Goal: Use online tool/utility: Utilize a website feature to perform a specific function

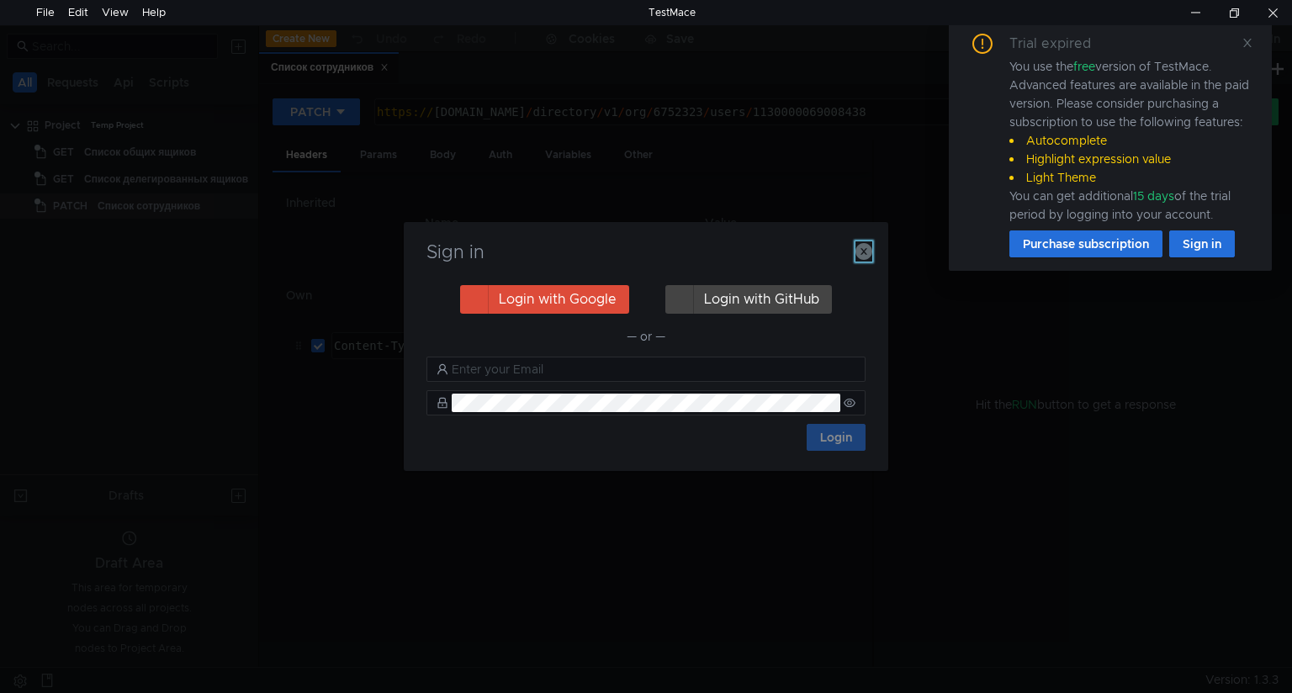
click at [866, 255] on icon "button" at bounding box center [863, 251] width 17 height 17
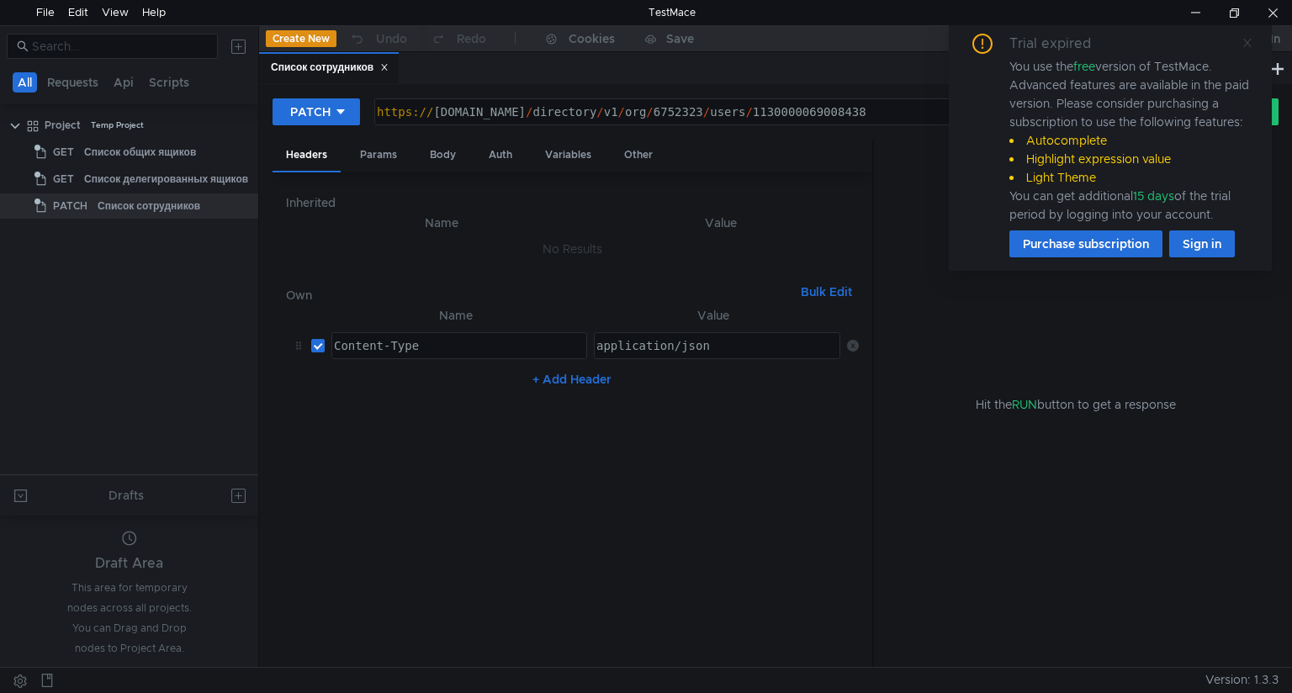
click at [1245, 43] on icon at bounding box center [1247, 43] width 12 height 12
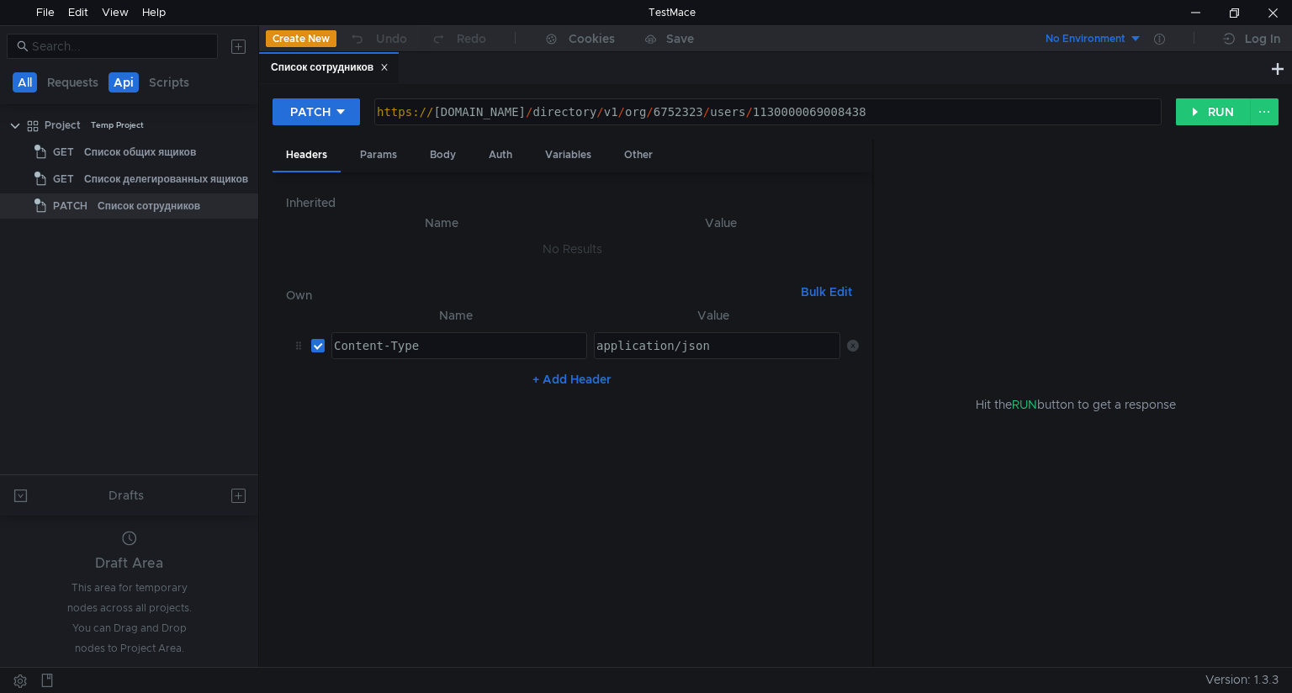
click at [123, 82] on button "Api" at bounding box center [123, 82] width 30 height 20
click at [34, 81] on button "All" at bounding box center [26, 82] width 26 height 20
click at [236, 124] on icon at bounding box center [241, 125] width 12 height 12
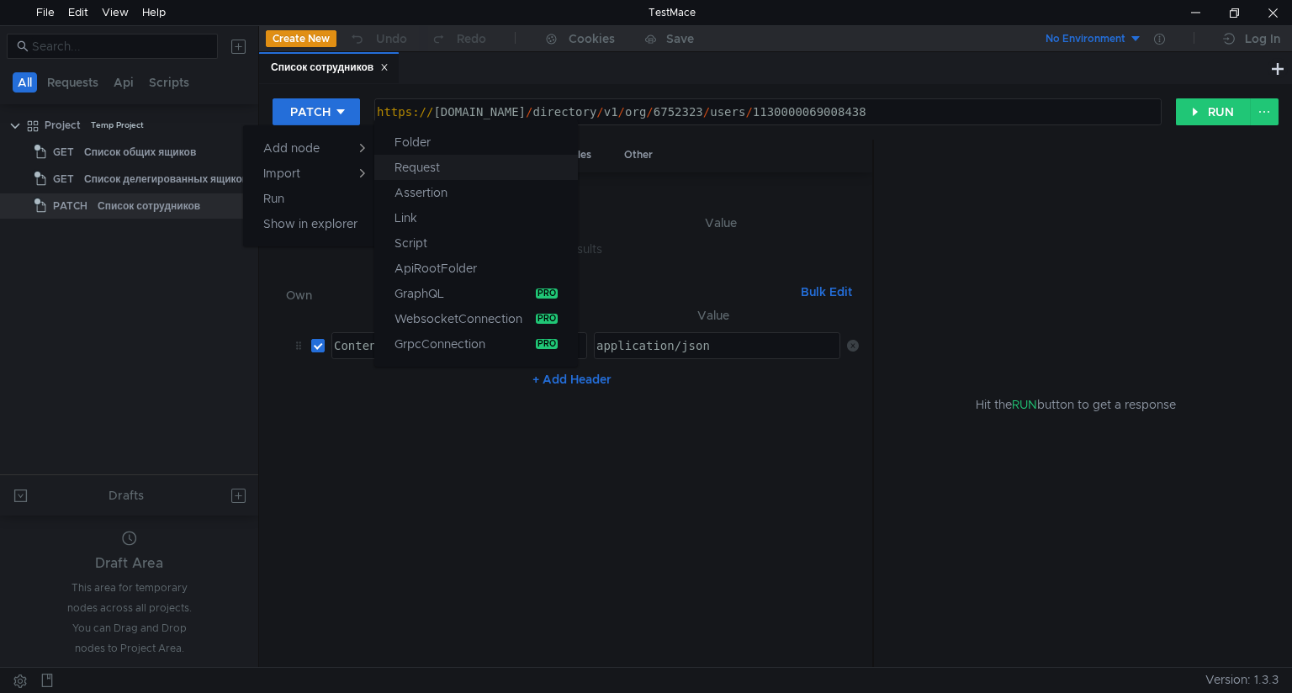
click at [420, 164] on app-tour-anchor "Request" at bounding box center [416, 167] width 45 height 20
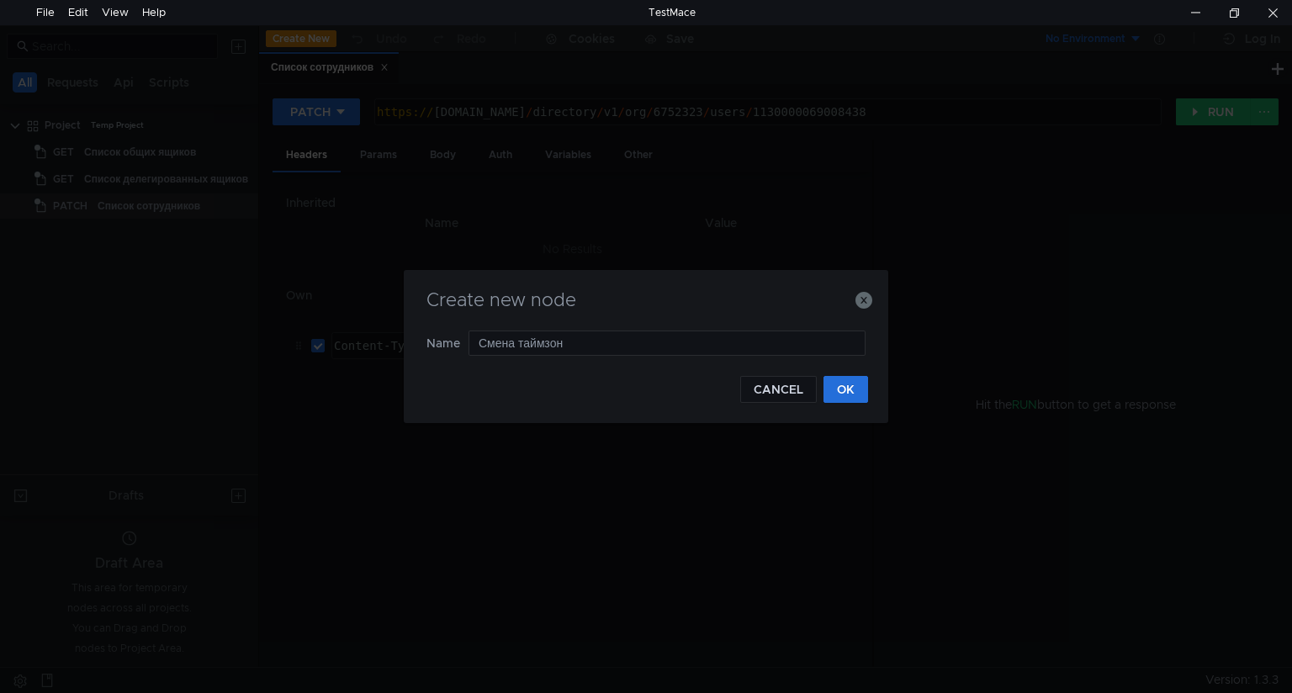
type input "Смена таймзоны"
click at [852, 392] on button "OK" at bounding box center [845, 389] width 45 height 27
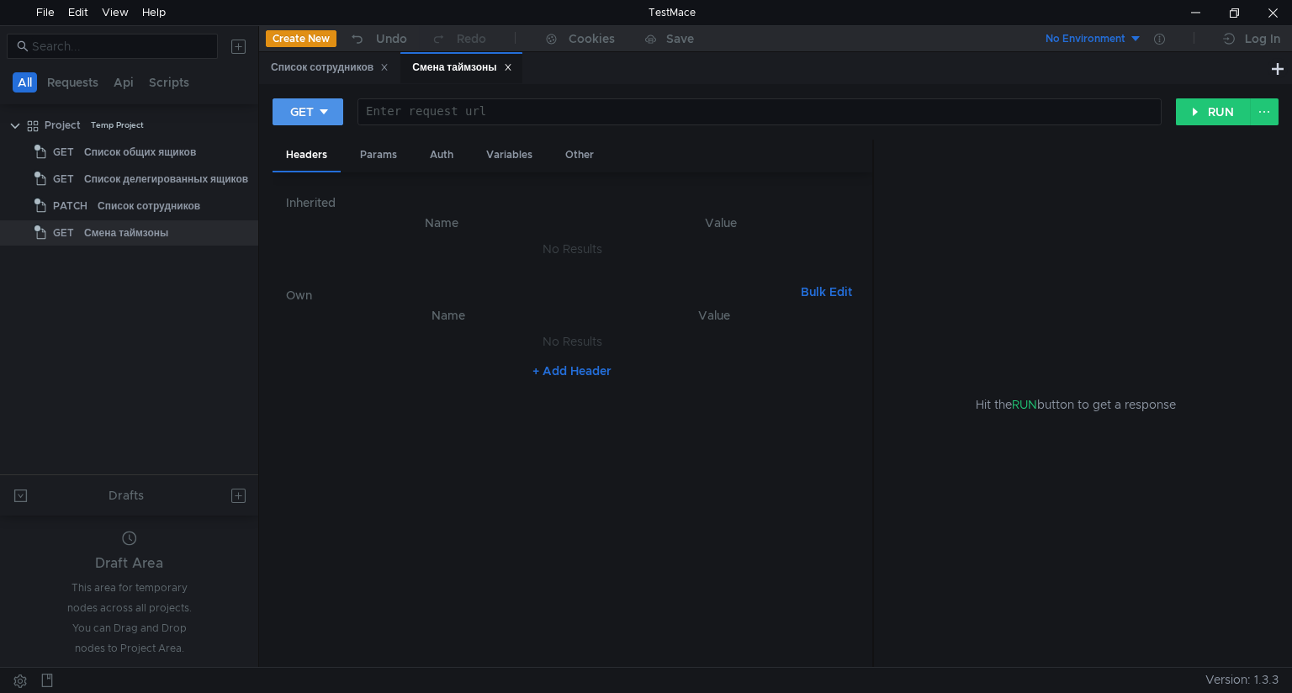
click at [328, 113] on icon at bounding box center [324, 112] width 12 height 12
click at [304, 247] on li "PATCH" at bounding box center [308, 254] width 73 height 27
click at [401, 113] on div at bounding box center [766, 125] width 786 height 40
paste textarea "https://api360.yandex.net/directory/v1/org/{orgId}/users/{userId}"
drag, startPoint x: 683, startPoint y: 111, endPoint x: 730, endPoint y: 114, distance: 47.2
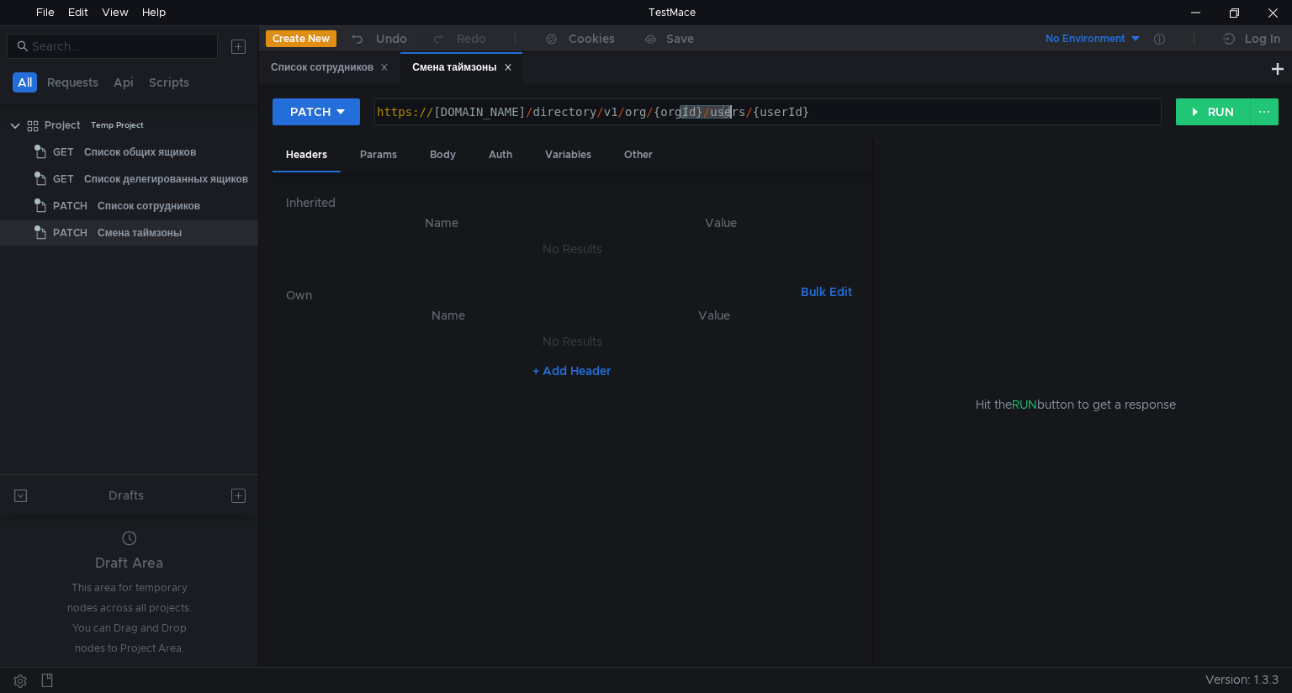
click at [730, 114] on div "https:// api360.yandex.net / directory / v1 / org / {orgId} / users / {userId}" at bounding box center [766, 125] width 786 height 40
paste textarea "6752323"
drag, startPoint x: 780, startPoint y: 109, endPoint x: 836, endPoint y: 111, distance: 55.5
click at [836, 111] on div "https:// api360.yandex.net / directory / v1 / org / 6752323 / users / {userId}" at bounding box center [766, 125] width 786 height 40
paste textarea "1130000067098428"
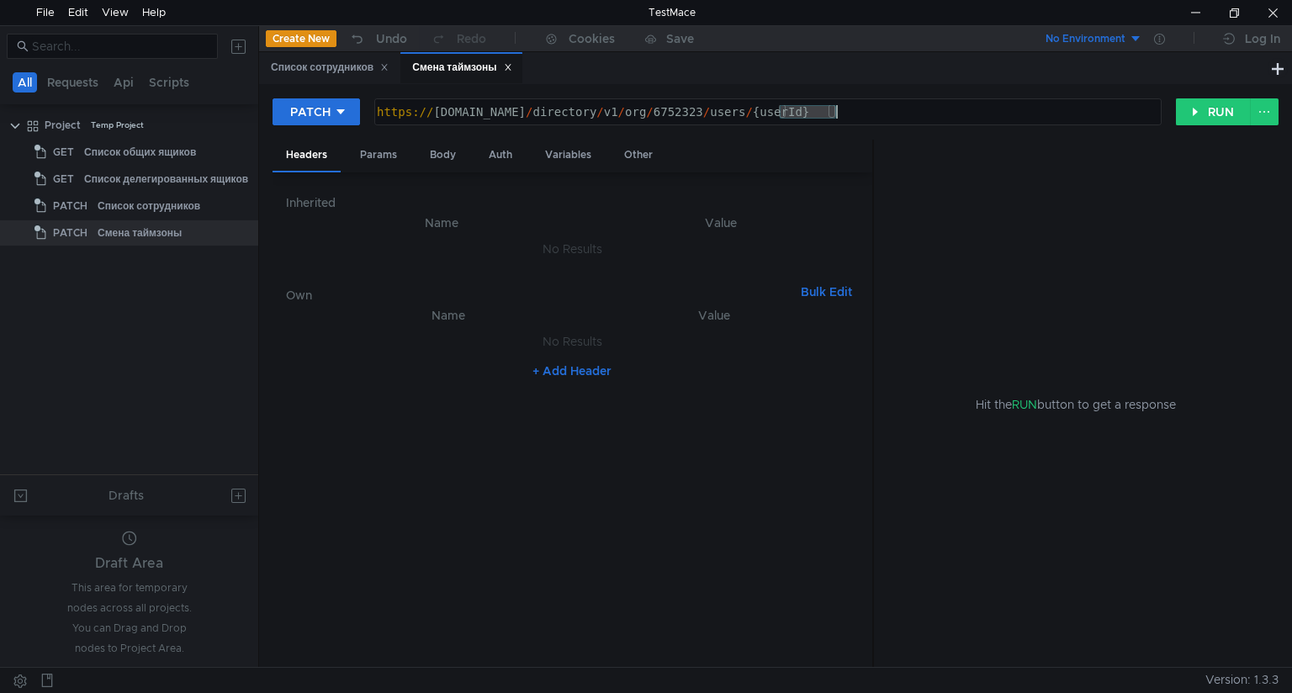
type textarea "https://api360.yandex.net/directory/v1/org/6752323/users/1130000067098428"
click at [557, 367] on button "+ Add Header" at bounding box center [572, 371] width 92 height 20
click at [431, 348] on div at bounding box center [457, 359] width 254 height 40
paste textarea "Authorization"
type textarea "Authorization"
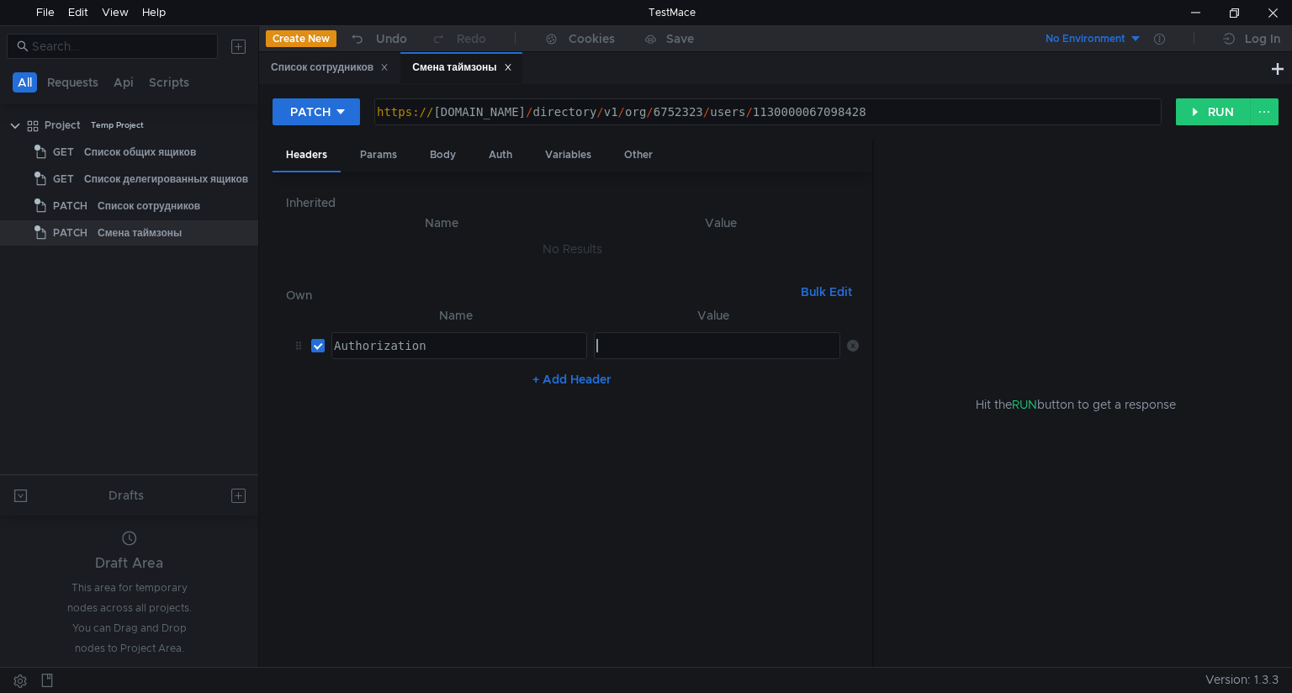
click at [625, 344] on div at bounding box center [716, 359] width 246 height 40
paste textarea "OAuth"
paste textarea "y0__xCu4MKfqveAAhiLzjQgm4eh5BLlgWGsRPtYsLKyE35WdnfOnLUyQQ"
type textarea "[AUTH_TOKEN]"
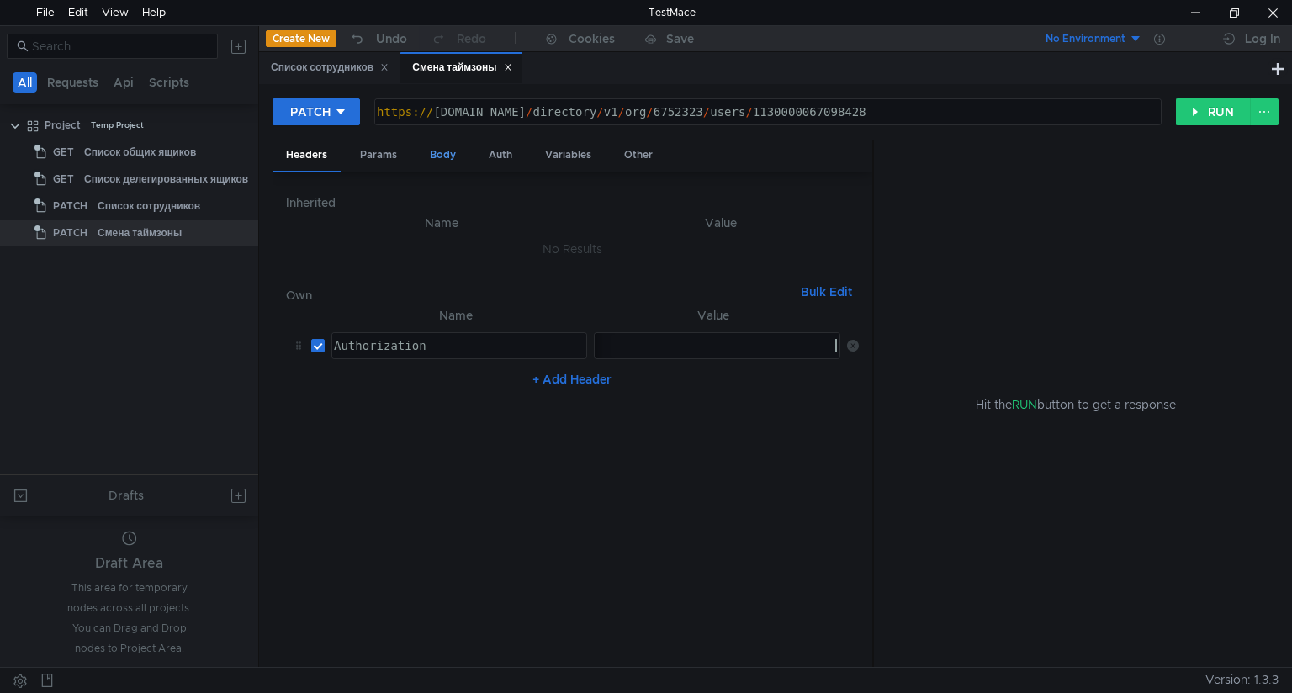
click at [447, 155] on div "Body" at bounding box center [442, 155] width 53 height 31
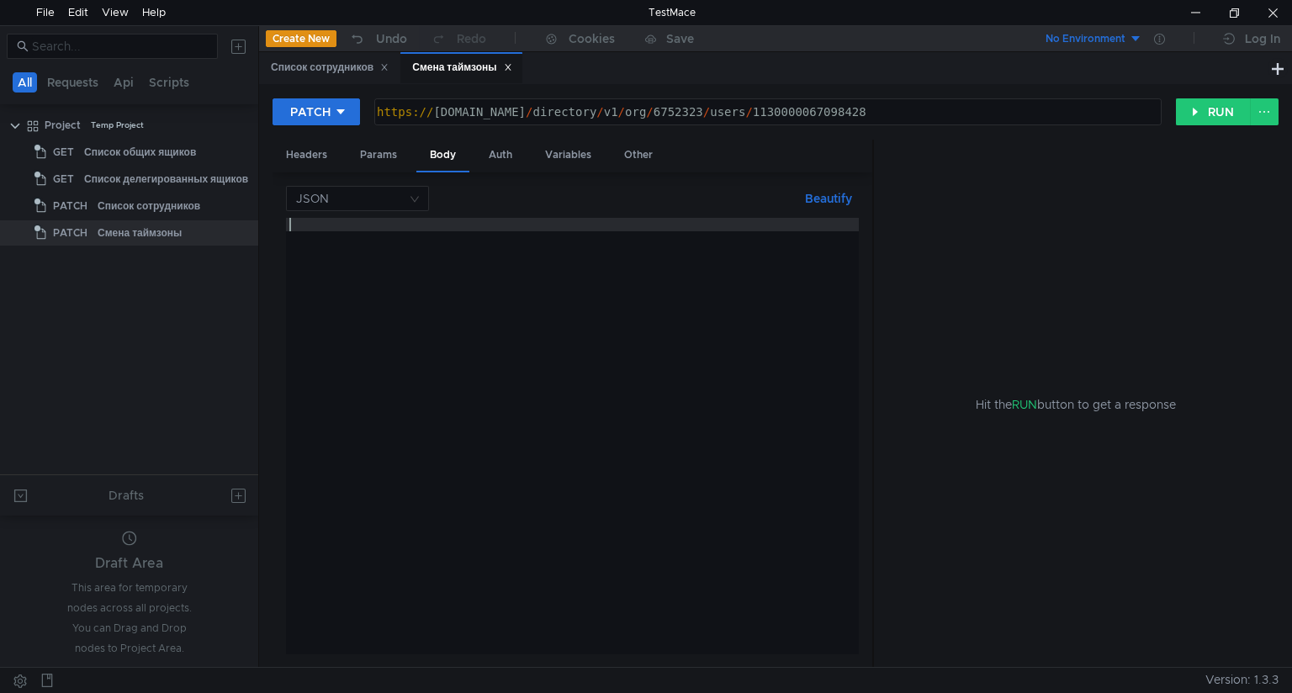
click at [296, 229] on div at bounding box center [572, 449] width 573 height 462
type textarea "{"
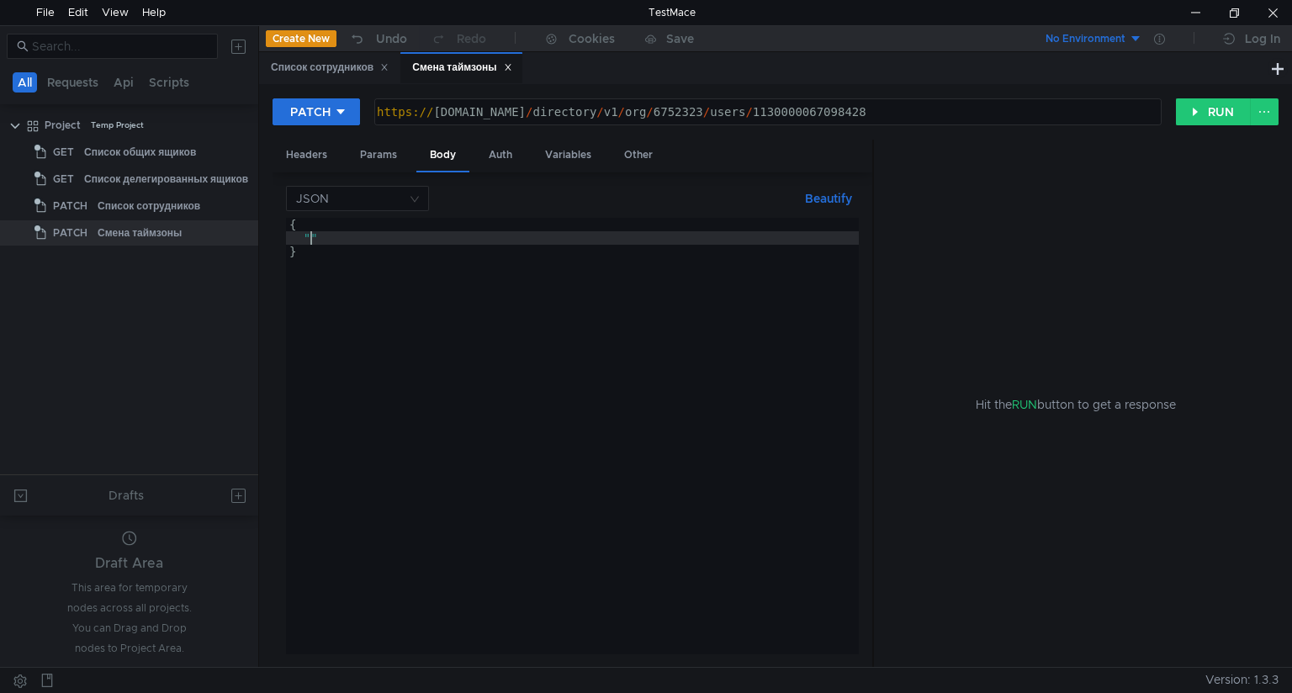
scroll to position [0, 0]
paste textarea "timezone""
paste textarea "Europe/Samara"
type textarea ""timezone":"Europe/Samara""
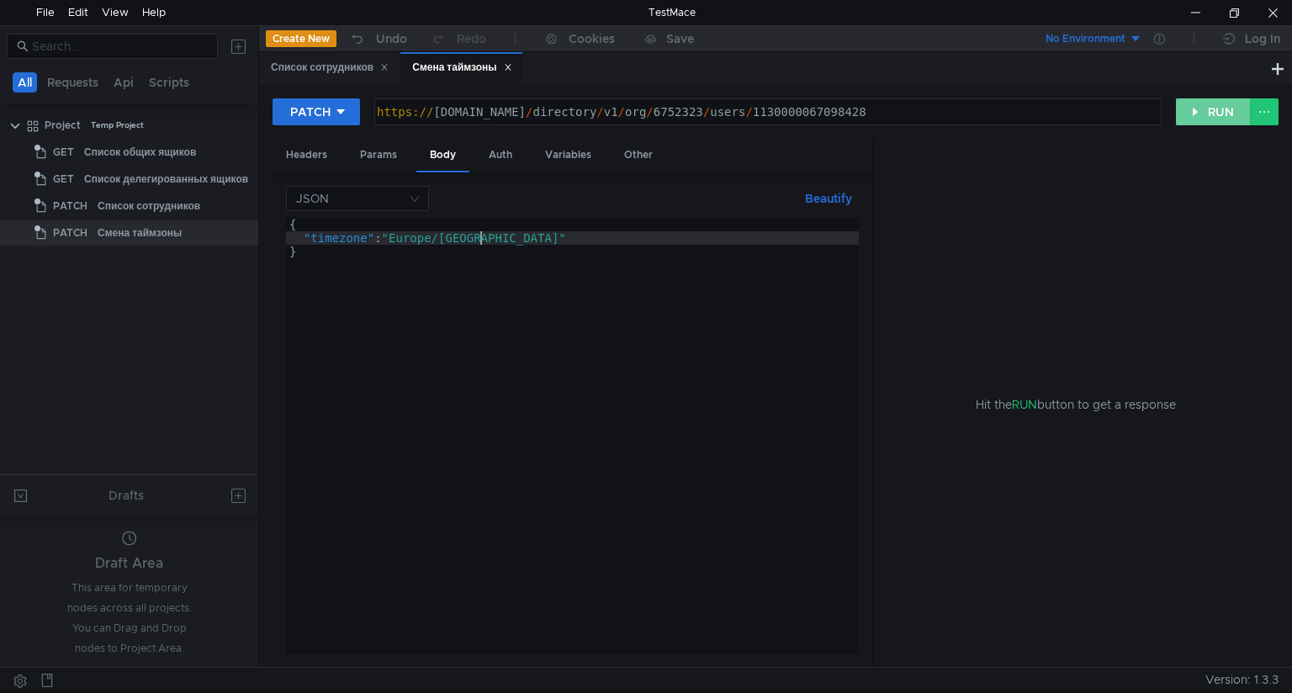
click at [1215, 111] on button "RUN" at bounding box center [1213, 111] width 75 height 27
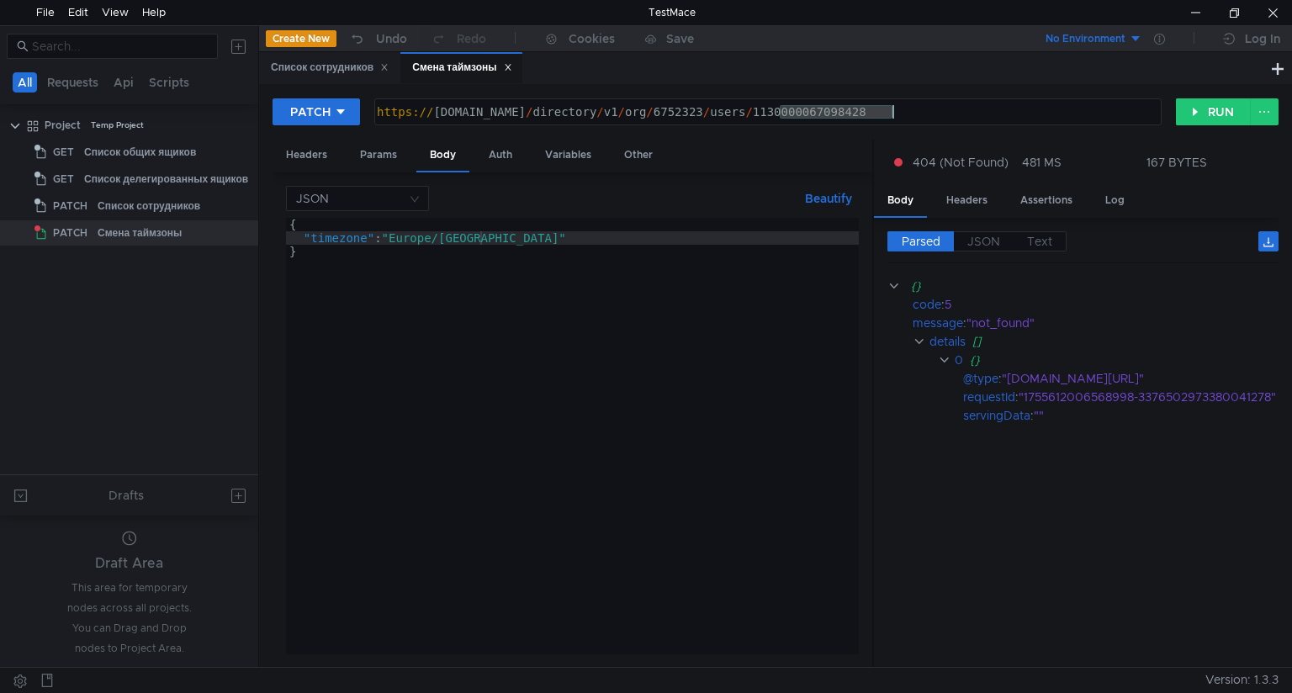
drag, startPoint x: 778, startPoint y: 113, endPoint x: 893, endPoint y: 111, distance: 115.2
click at [893, 111] on div "https:// api360.yandex.net / directory / v1 / org / 6752323 / users / 113000006…" at bounding box center [766, 125] width 786 height 40
paste textarea "900843"
click at [1218, 108] on button "RUN" at bounding box center [1213, 111] width 75 height 27
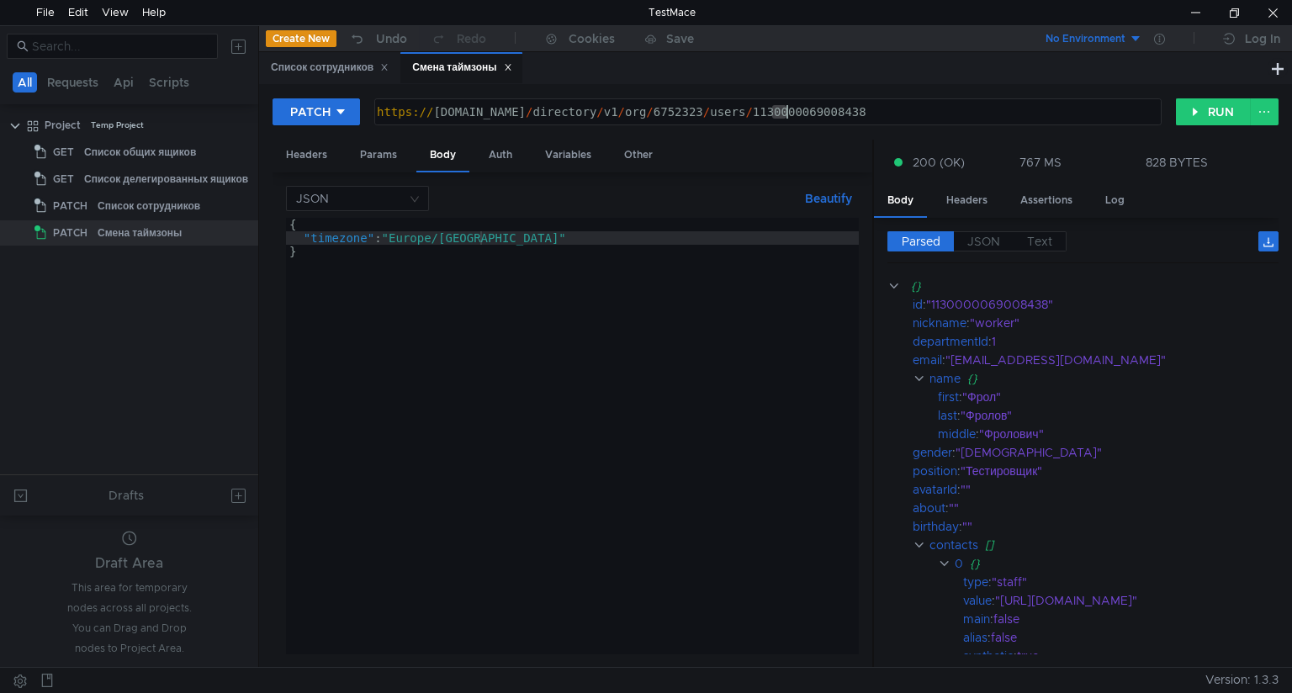
drag, startPoint x: 777, startPoint y: 112, endPoint x: 788, endPoint y: 112, distance: 10.9
click at [788, 112] on div "https:// api360.yandex.net / directory / v1 / org / 6752323 / users / 113000006…" at bounding box center [766, 125] width 786 height 40
click at [786, 122] on div "https:// api360.yandex.net / directory / v1 / org / 6752323 / users / 113000006…" at bounding box center [767, 111] width 785 height 25
drag, startPoint x: 781, startPoint y: 112, endPoint x: 895, endPoint y: 112, distance: 113.5
click at [895, 112] on div "https:// api360.yandex.net / directory / v1 / org / 6752323 / users / 113000006…" at bounding box center [766, 125] width 786 height 40
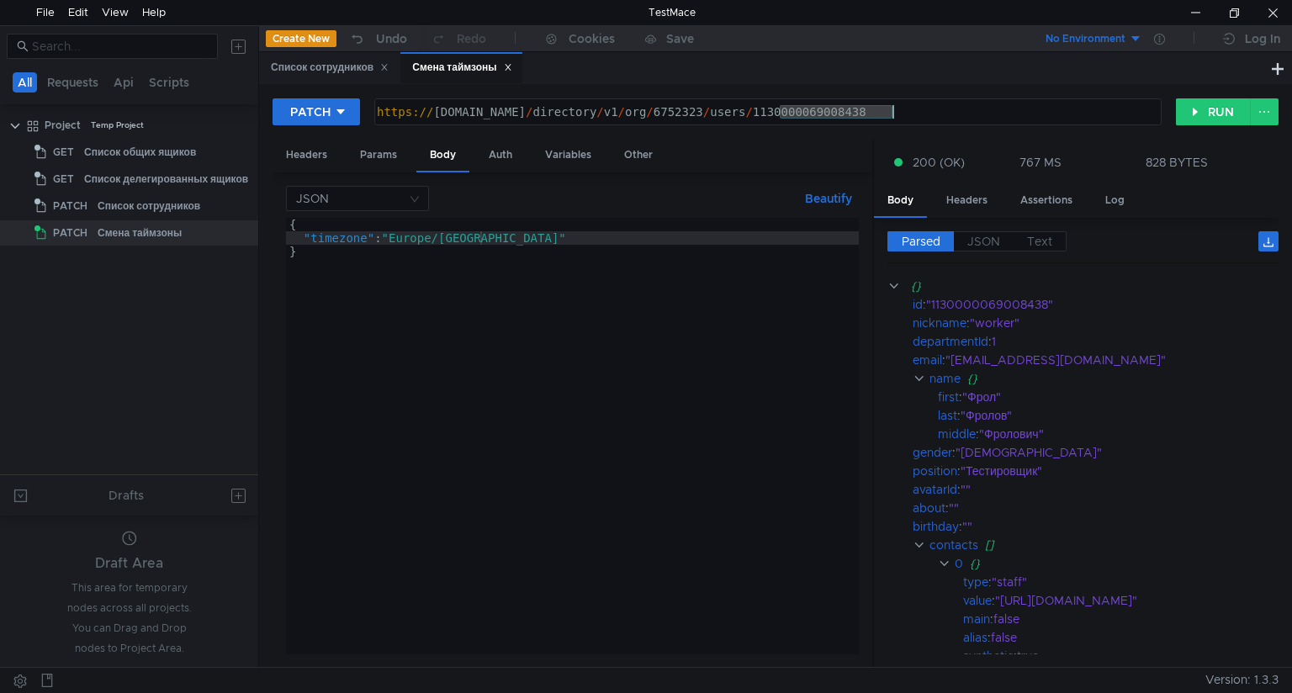
paste textarea "709842"
type textarea "https://api360.yandex.net/directory/v1/org/6752323/users/1130000067098428"
click at [1223, 111] on button "RUN" at bounding box center [1213, 111] width 75 height 27
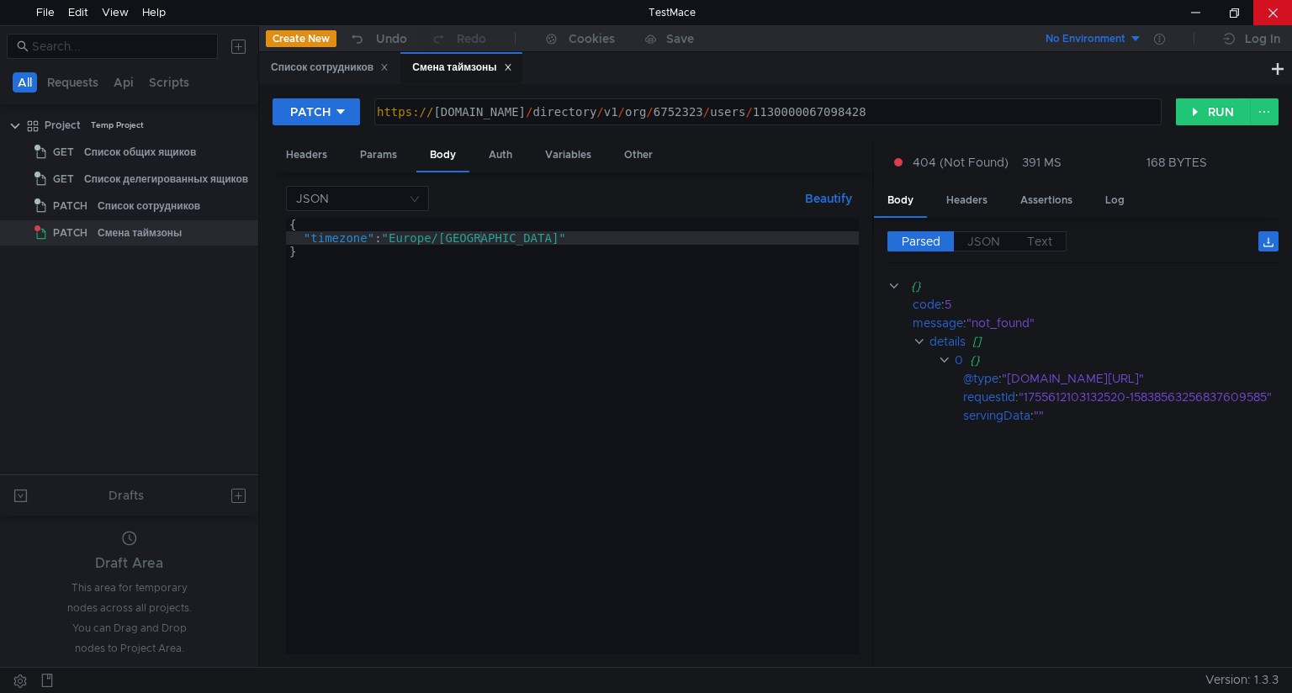
click at [1274, 17] on div at bounding box center [1272, 12] width 39 height 25
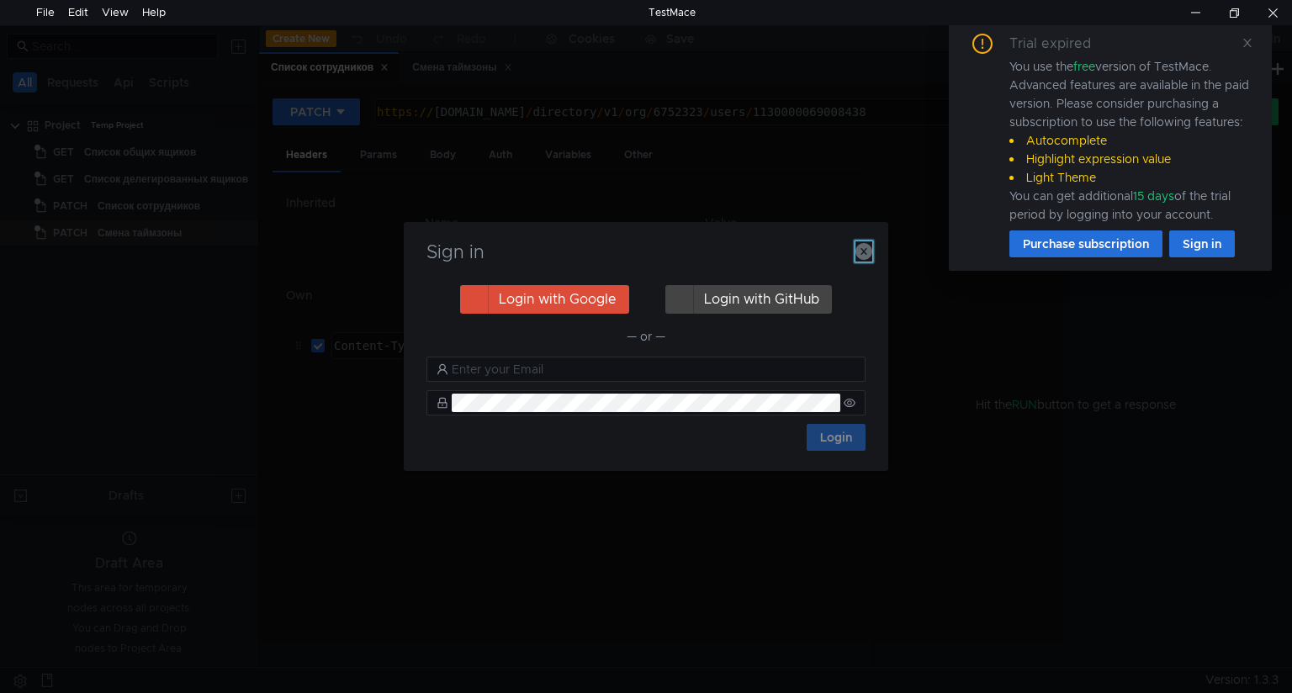
click at [871, 251] on icon "button" at bounding box center [863, 251] width 17 height 17
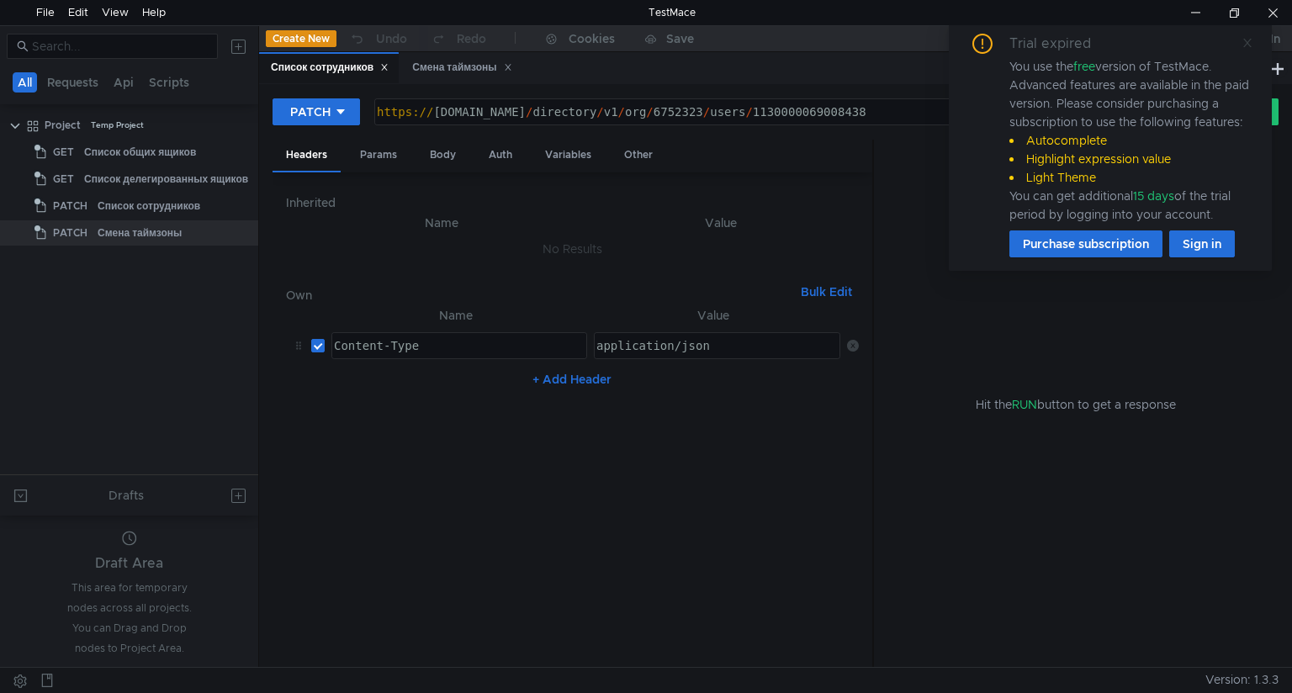
click at [1250, 49] on span at bounding box center [1247, 42] width 12 height 15
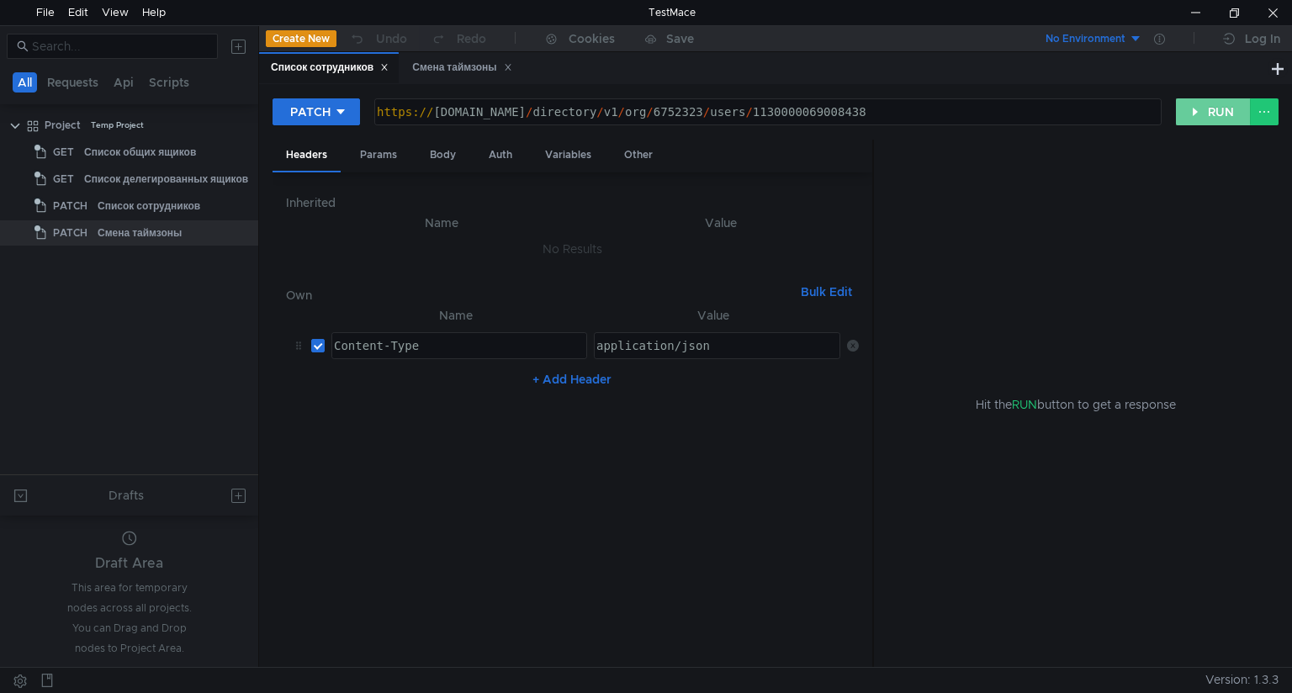
click at [1213, 112] on button "RUN" at bounding box center [1213, 111] width 75 height 27
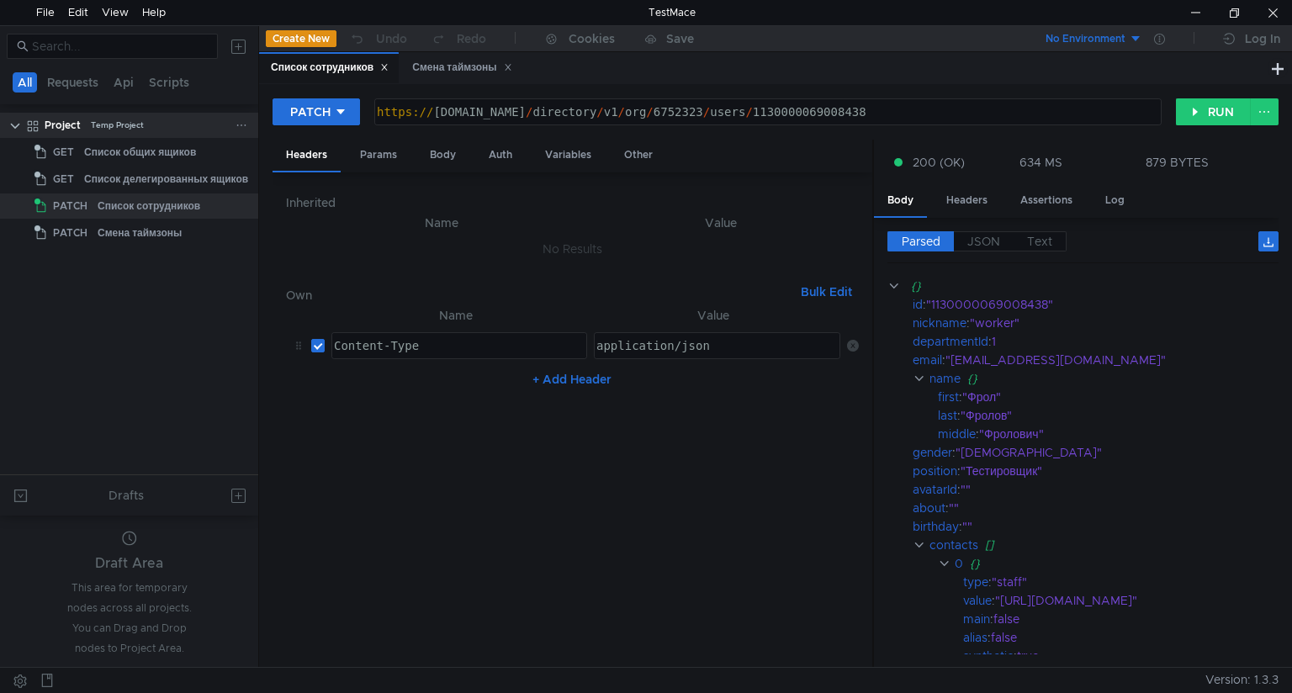
click at [239, 128] on icon at bounding box center [241, 125] width 12 height 12
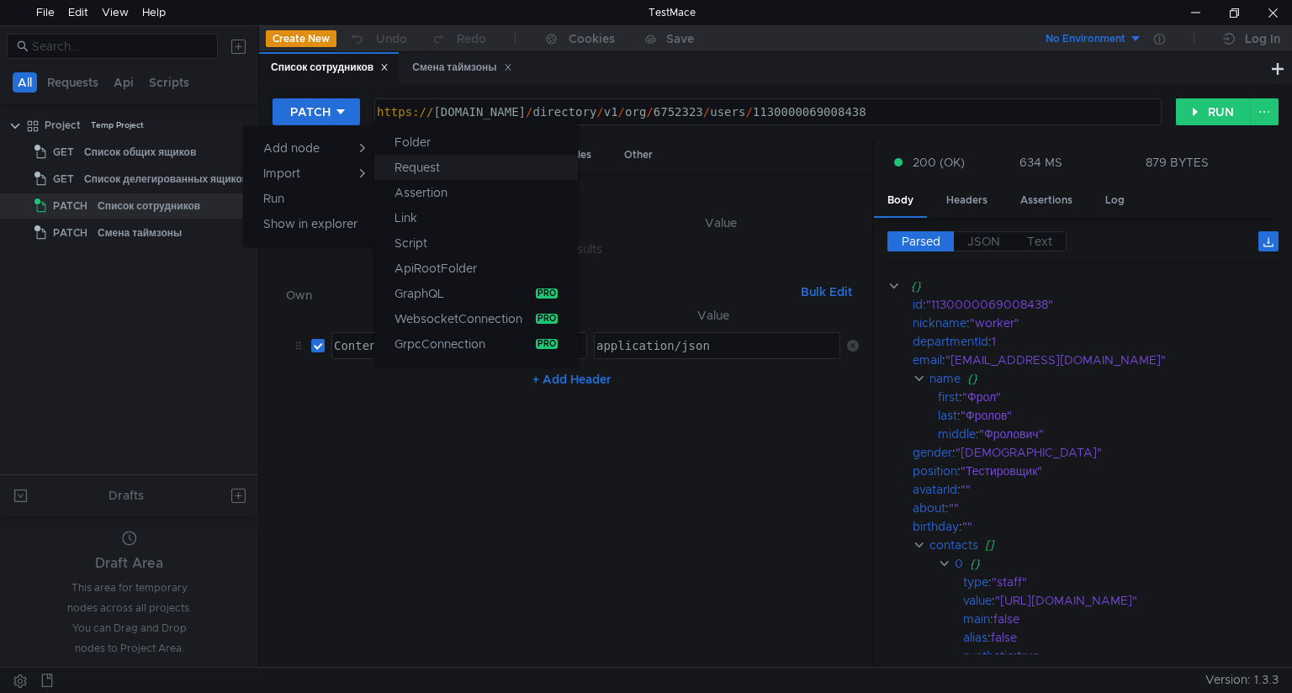
click at [424, 175] on app-tour-anchor "Request" at bounding box center [416, 167] width 45 height 20
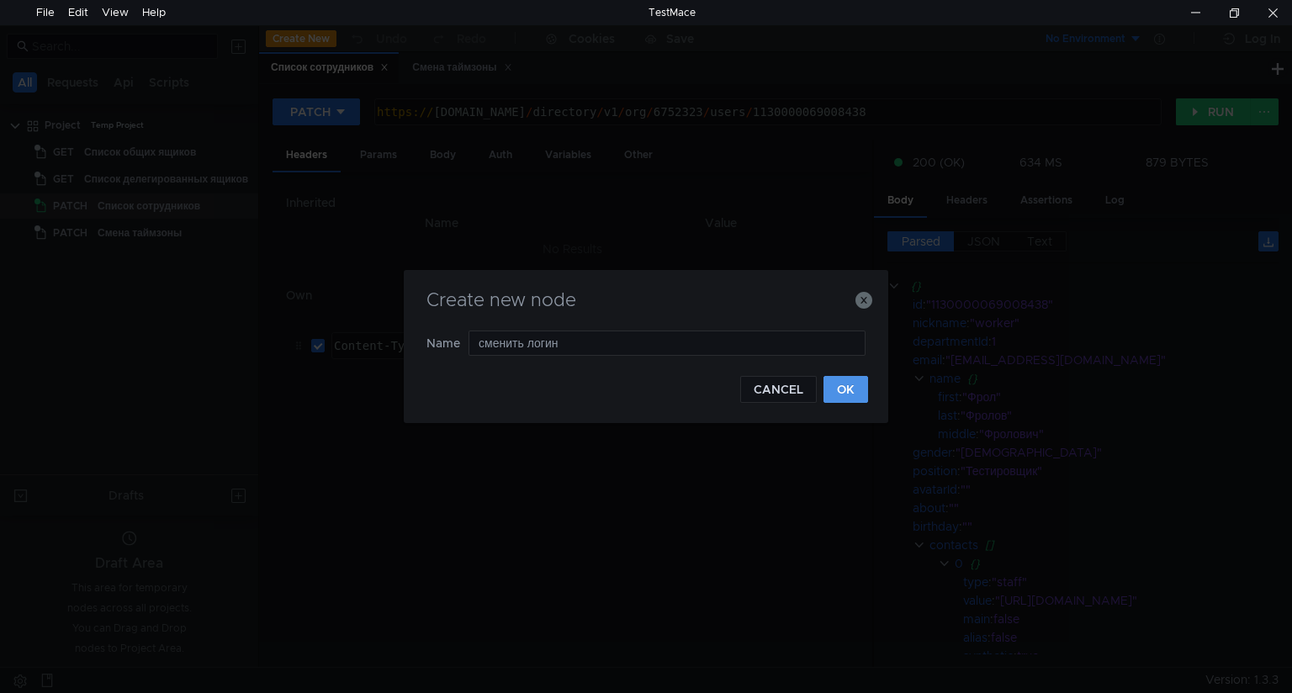
type input "сменить логин"
click at [834, 391] on button "OK" at bounding box center [845, 389] width 45 height 27
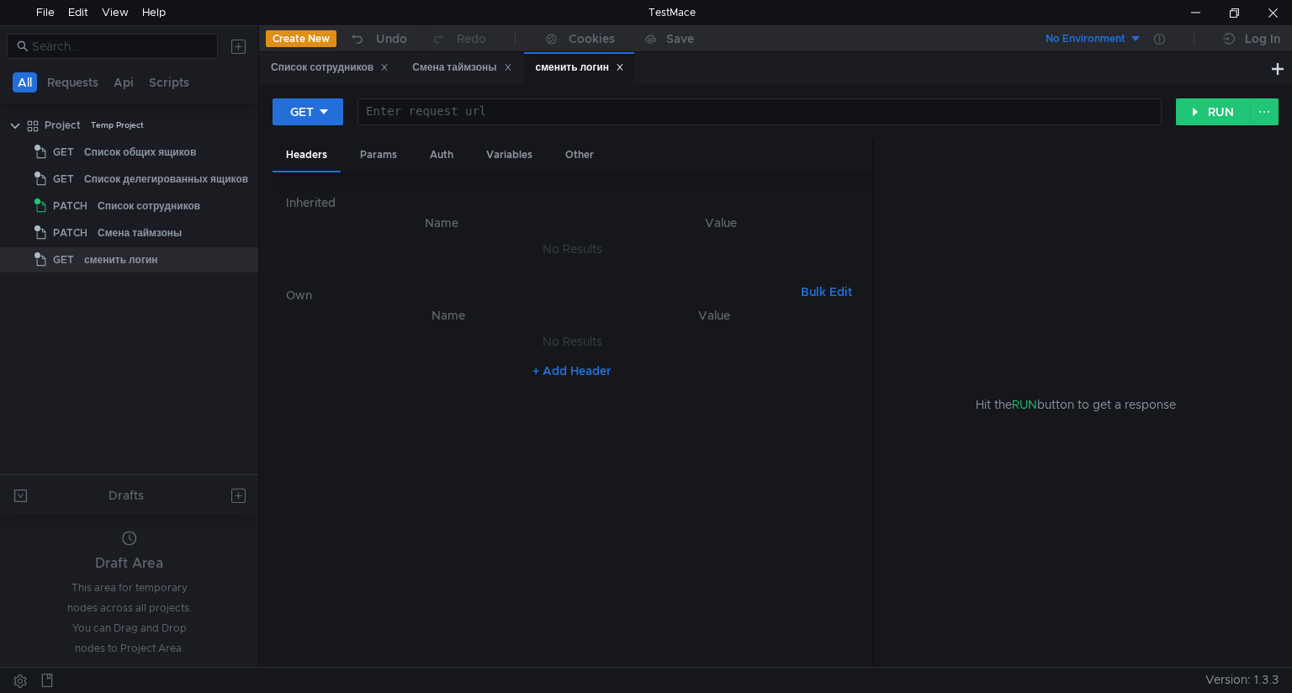
click at [417, 111] on div at bounding box center [758, 125] width 802 height 40
paste textarea "https://api360.yandex.net/directory/v1/org/{orgId}/users/{userId}?nickname=test"
paste textarea "worker@himik57.ru"
drag, startPoint x: 764, startPoint y: 108, endPoint x: 817, endPoint y: 111, distance: 53.1
click at [817, 111] on div "https:// api360.yandex.net / directory / v1 / org / {orgId} / users / {userId} …" at bounding box center [758, 125] width 802 height 40
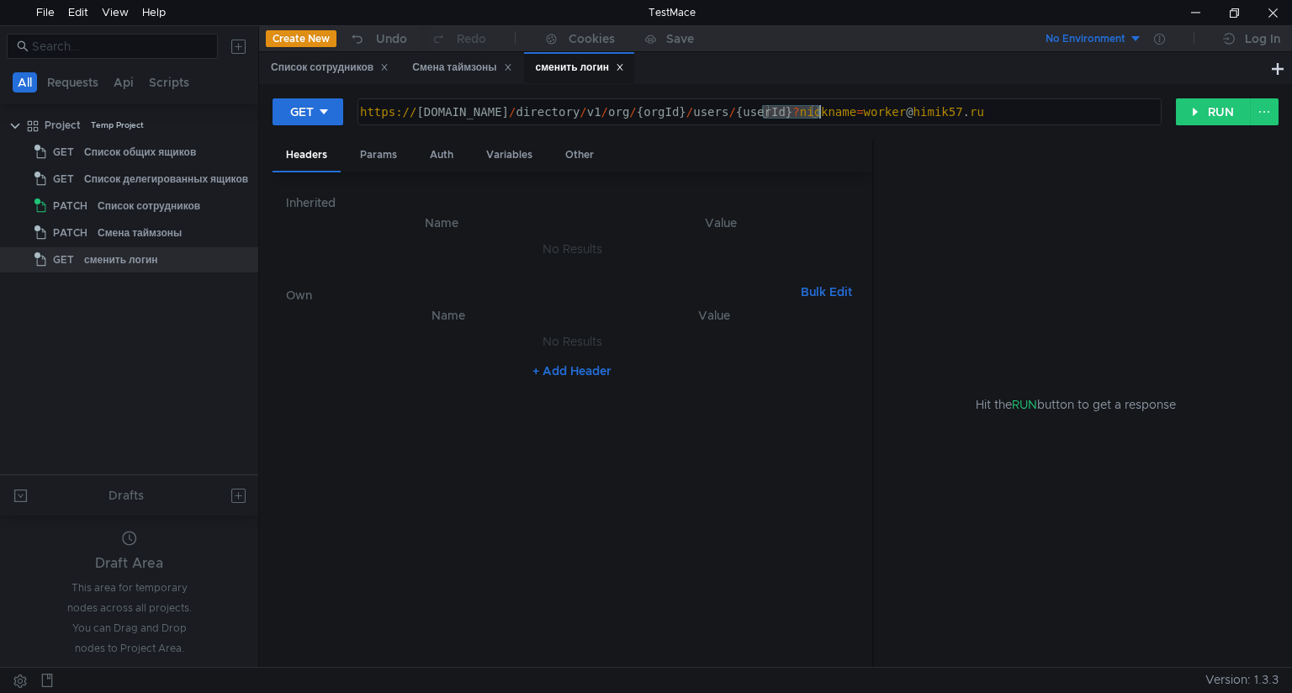
paste textarea "1130000069008438"
drag, startPoint x: 665, startPoint y: 112, endPoint x: 711, endPoint y: 113, distance: 46.3
click at [711, 113] on div "https:// api360.yandex.net / directory / v1 / org / {orgId} / users / 113000006…" at bounding box center [758, 125] width 802 height 40
paste textarea "6752323"
drag, startPoint x: 945, startPoint y: 114, endPoint x: 988, endPoint y: 114, distance: 42.9
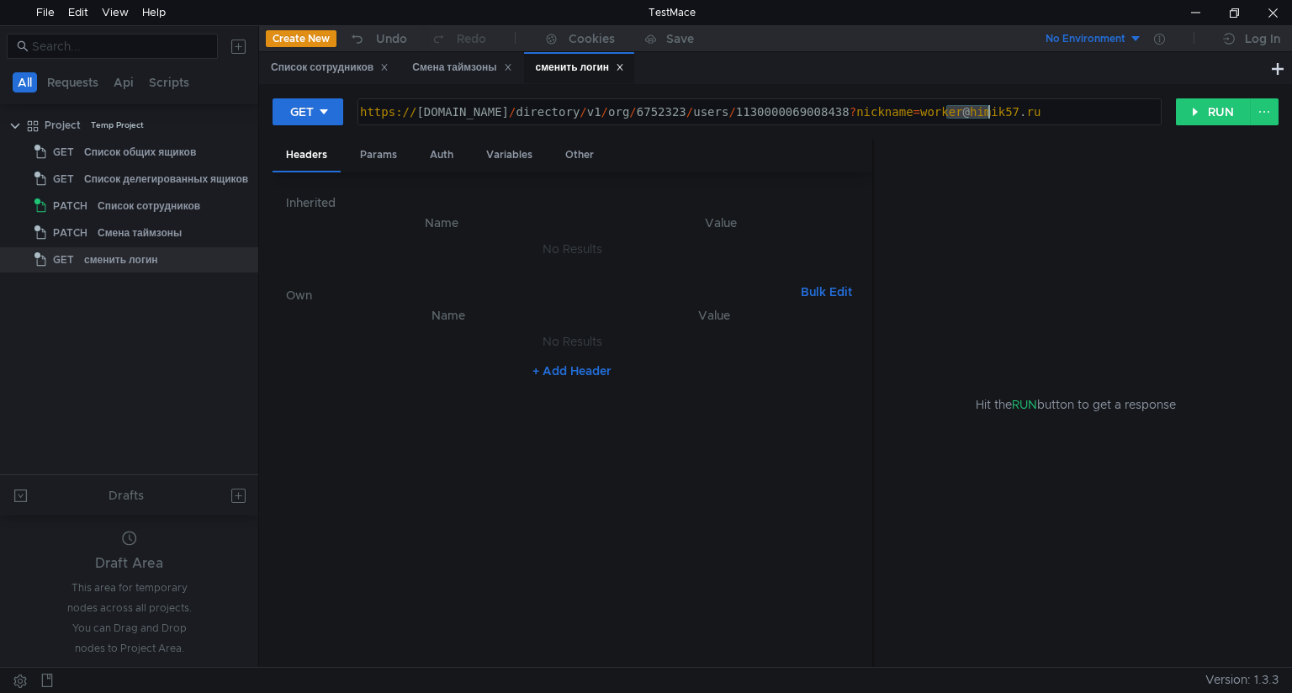
click at [988, 114] on div "https:// api360.yandex.net / directory / v1 / org / 6752323 / users / 113000006…" at bounding box center [758, 125] width 802 height 40
type textarea "https://api360.yandex.net/directory/v1/org/6752323/users/1130000069008438?nickn…"
click at [1202, 111] on button "RUN" at bounding box center [1213, 111] width 75 height 27
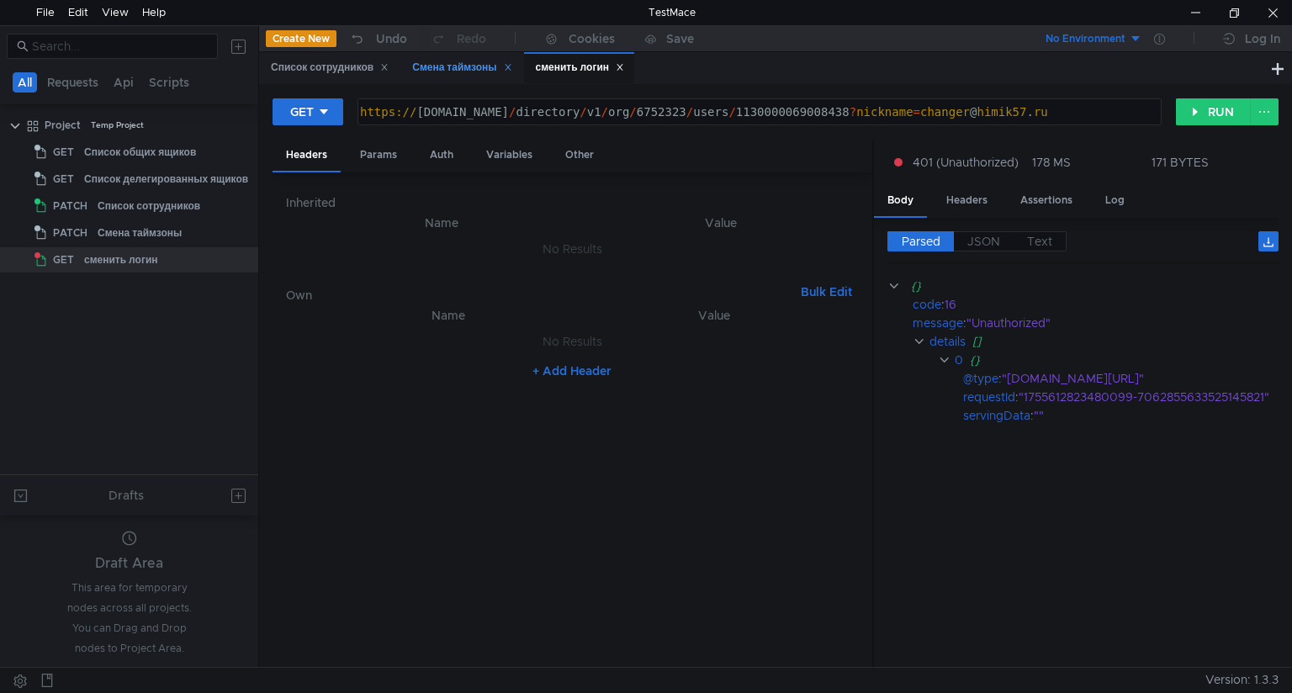
click at [454, 68] on div "Смена таймзоны" at bounding box center [461, 68] width 99 height 18
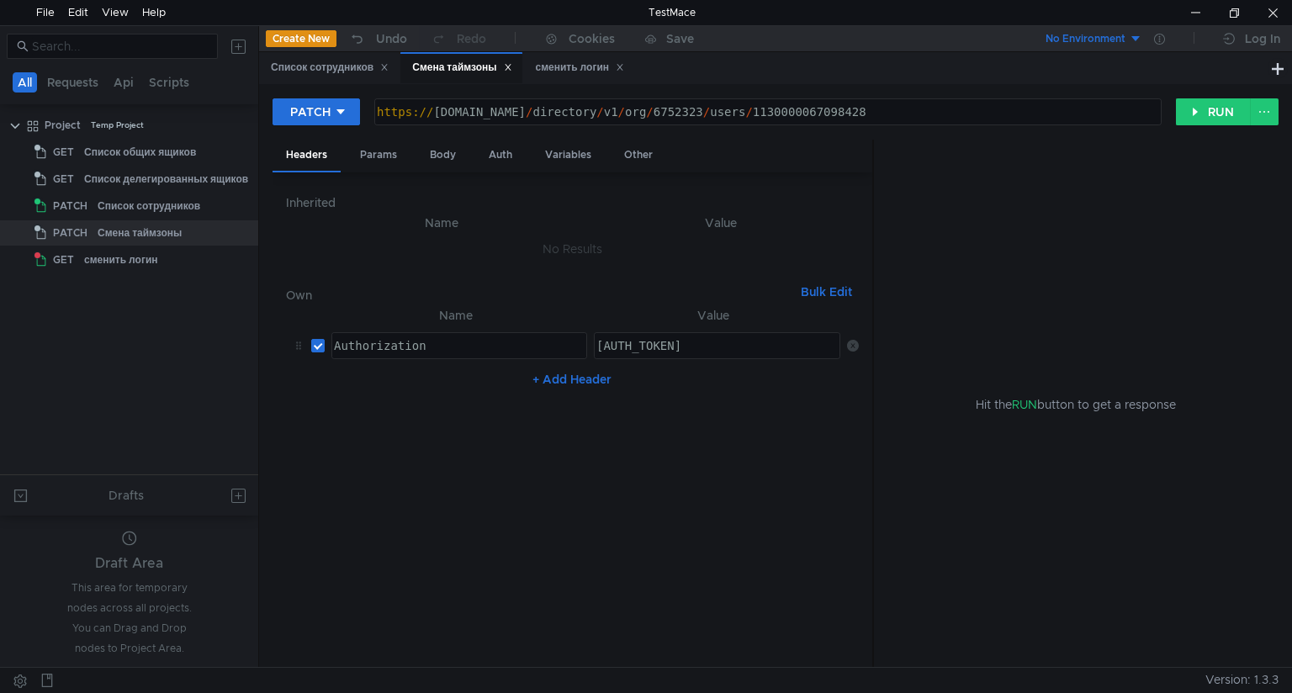
type textarea "[AUTH_TOKEN]"
click at [595, 344] on div "[AUTH_TOKEN]" at bounding box center [819, 359] width 452 height 40
click at [586, 71] on div "сменить логин" at bounding box center [580, 68] width 89 height 18
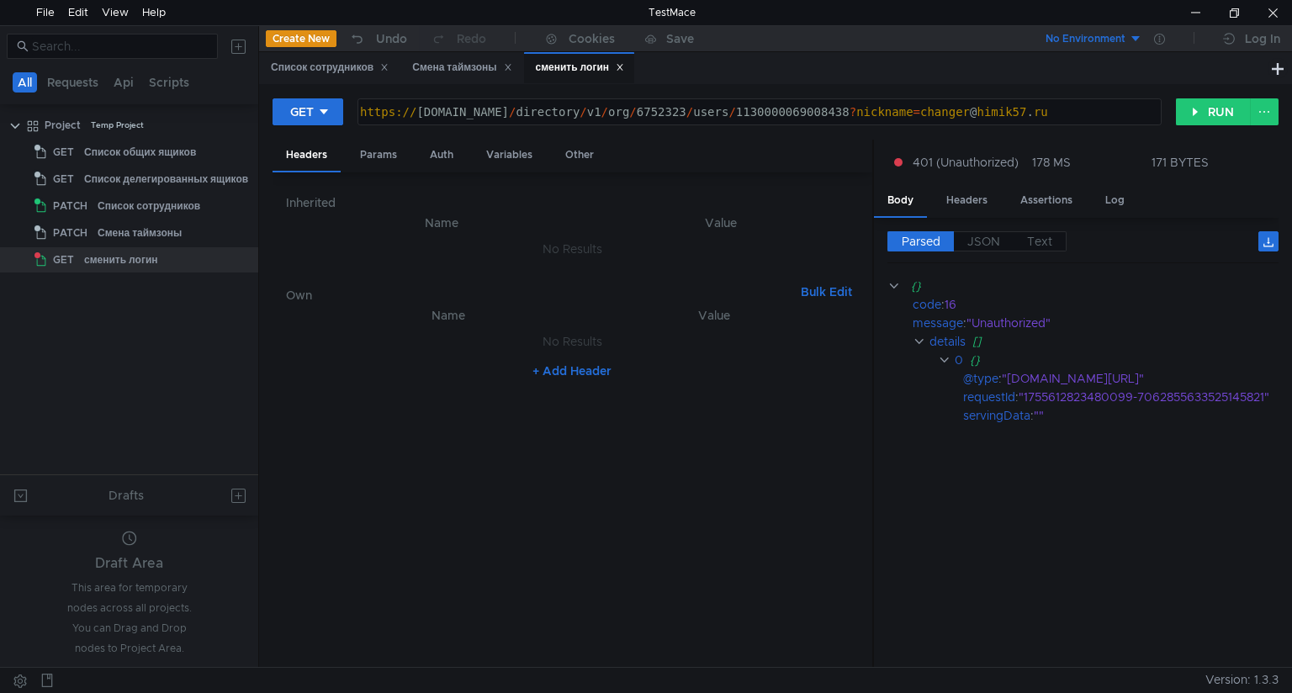
click at [568, 368] on button "+ Add Header" at bounding box center [572, 371] width 92 height 20
click at [605, 346] on div at bounding box center [716, 359] width 246 height 40
paste textarea "[AUTH_TOKEN]"
type textarea "[AUTH_TOKEN]"
click at [455, 68] on div "Смена таймзоны" at bounding box center [461, 68] width 99 height 18
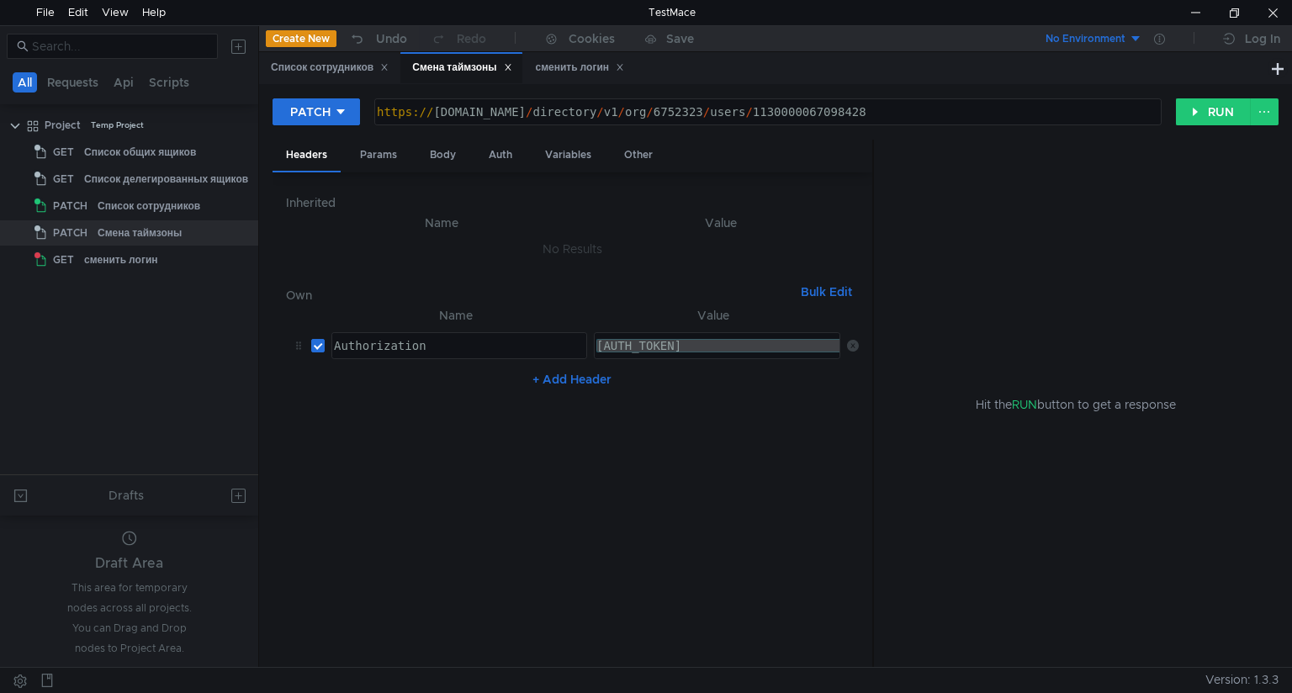
type textarea "Authorization"
drag, startPoint x: 427, startPoint y: 342, endPoint x: 337, endPoint y: 341, distance: 90.0
click at [337, 341] on div "Authorization" at bounding box center [457, 359] width 254 height 40
click at [580, 67] on div "сменить логин" at bounding box center [580, 68] width 89 height 18
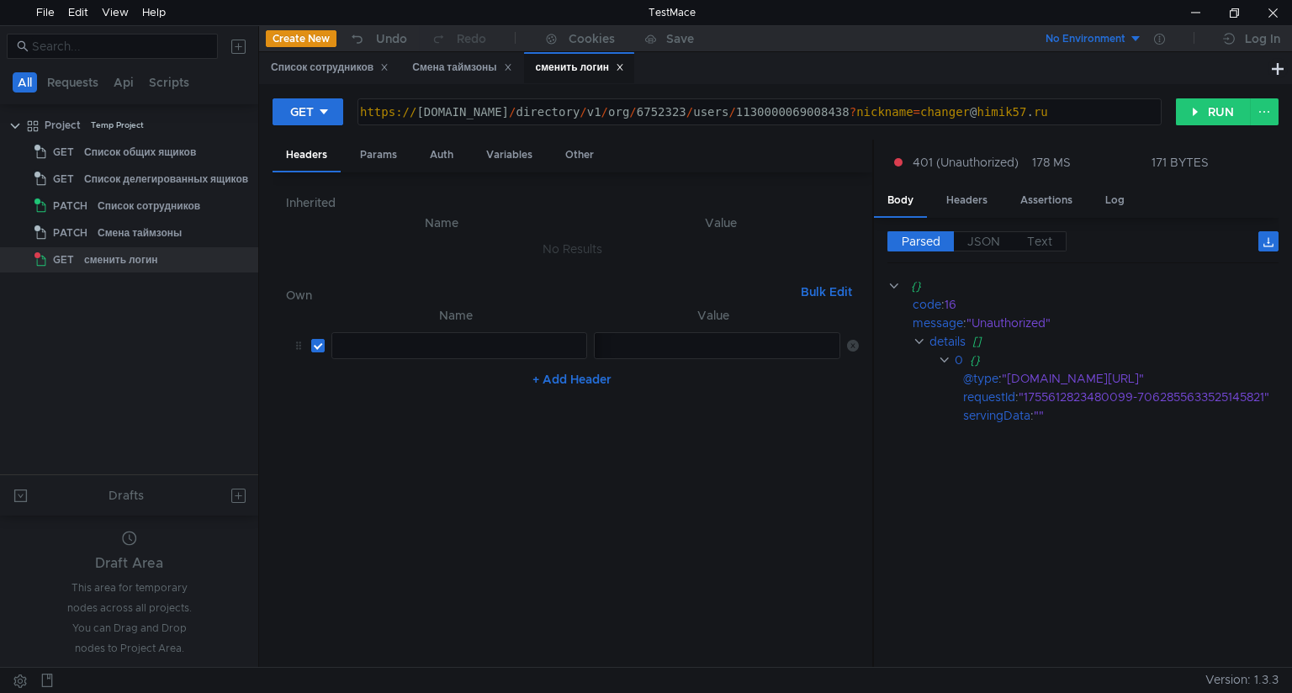
click at [383, 339] on div at bounding box center [457, 359] width 254 height 40
paste textarea "Authorization"
type textarea "Authorization"
click at [730, 444] on nz-table "Name Value Authorization Authorization הההההההההההההההההההההההההההההההההההההההה…" at bounding box center [572, 479] width 573 height 349
click at [1204, 110] on button "RUN" at bounding box center [1213, 111] width 75 height 27
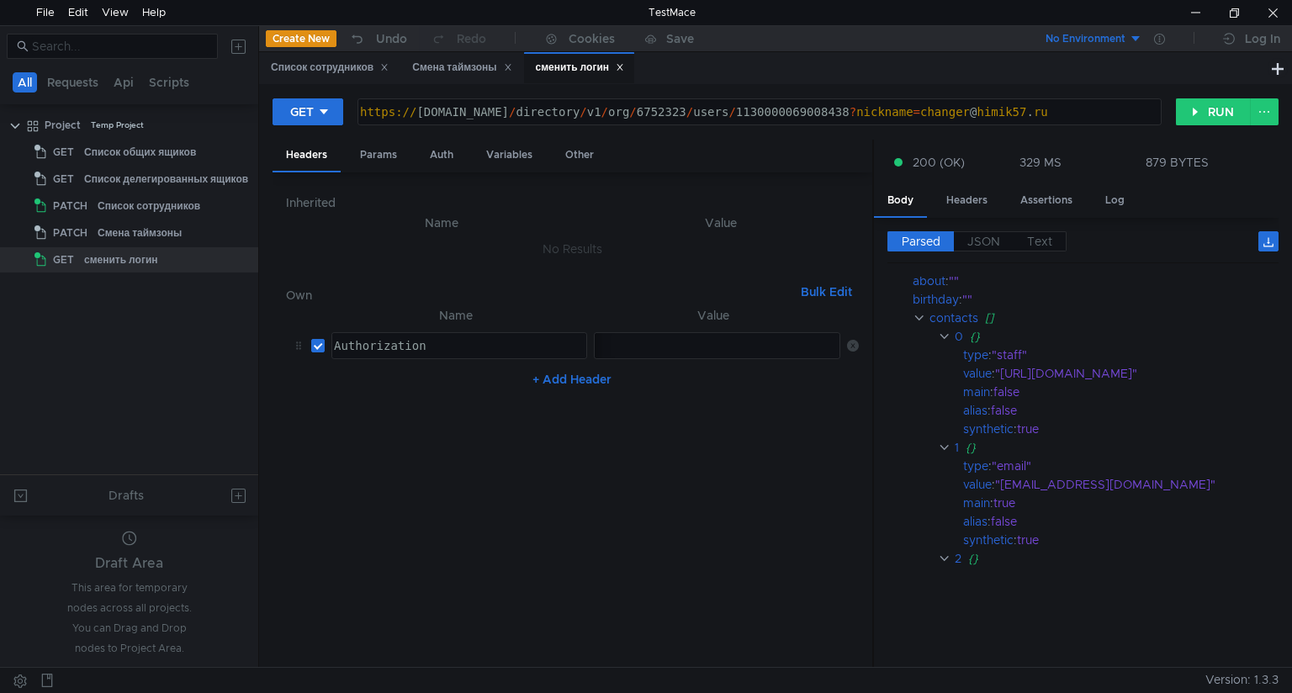
scroll to position [72, 0]
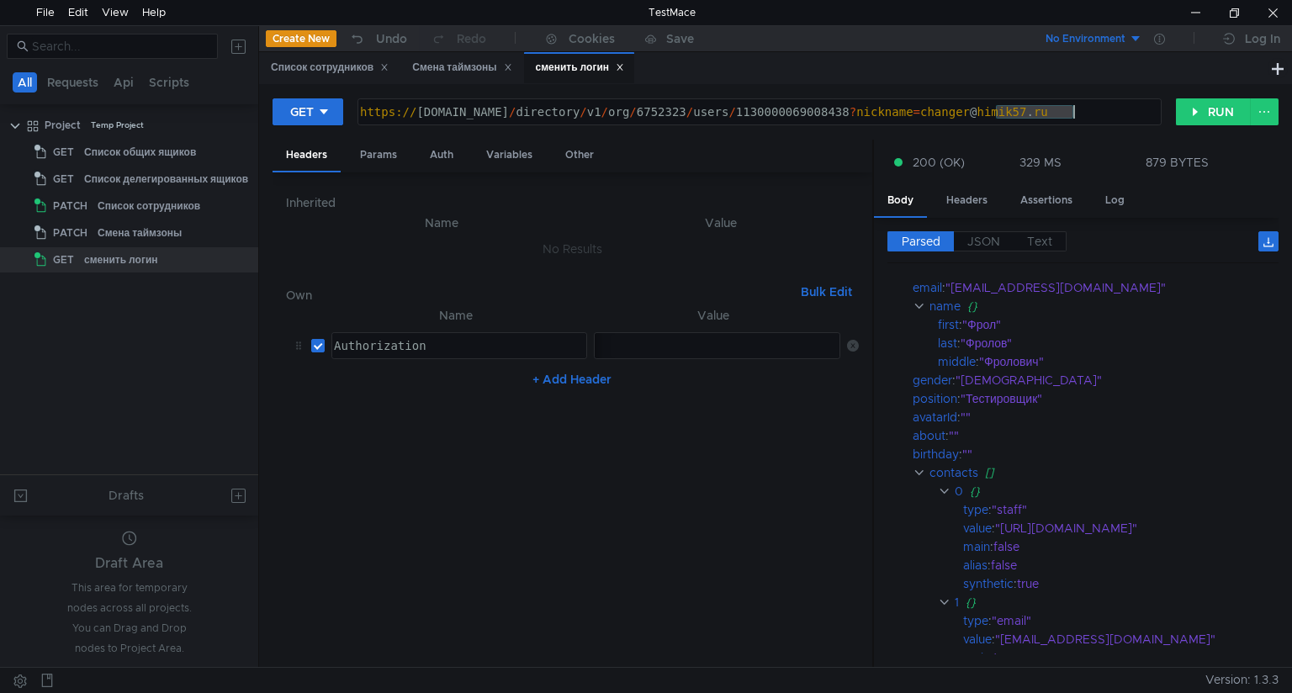
drag, startPoint x: 996, startPoint y: 111, endPoint x: 1076, endPoint y: 117, distance: 80.9
click at [1076, 117] on div "https:// api360.yandex.net / directory / v1 / org / 6752323 / users / 113000006…" at bounding box center [758, 125] width 802 height 40
type textarea "[URL][DOMAIN_NAME]"
click at [1216, 108] on button "RUN" at bounding box center [1213, 111] width 75 height 27
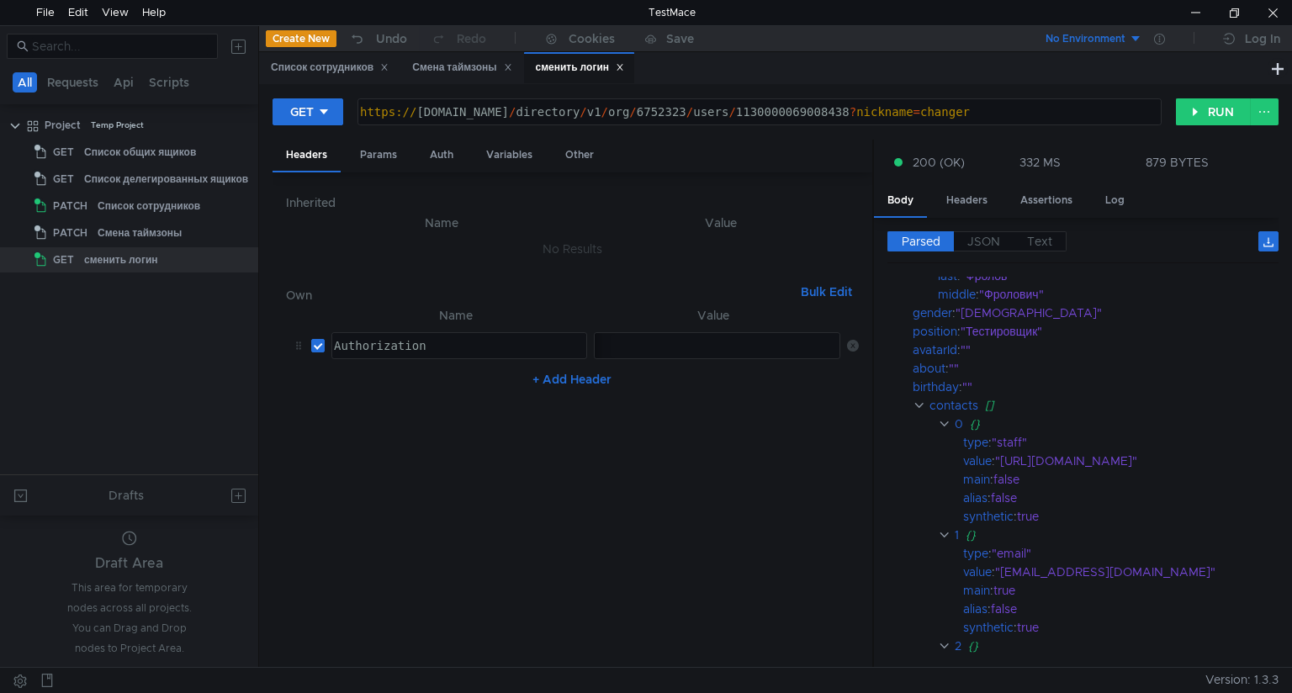
scroll to position [0, 0]
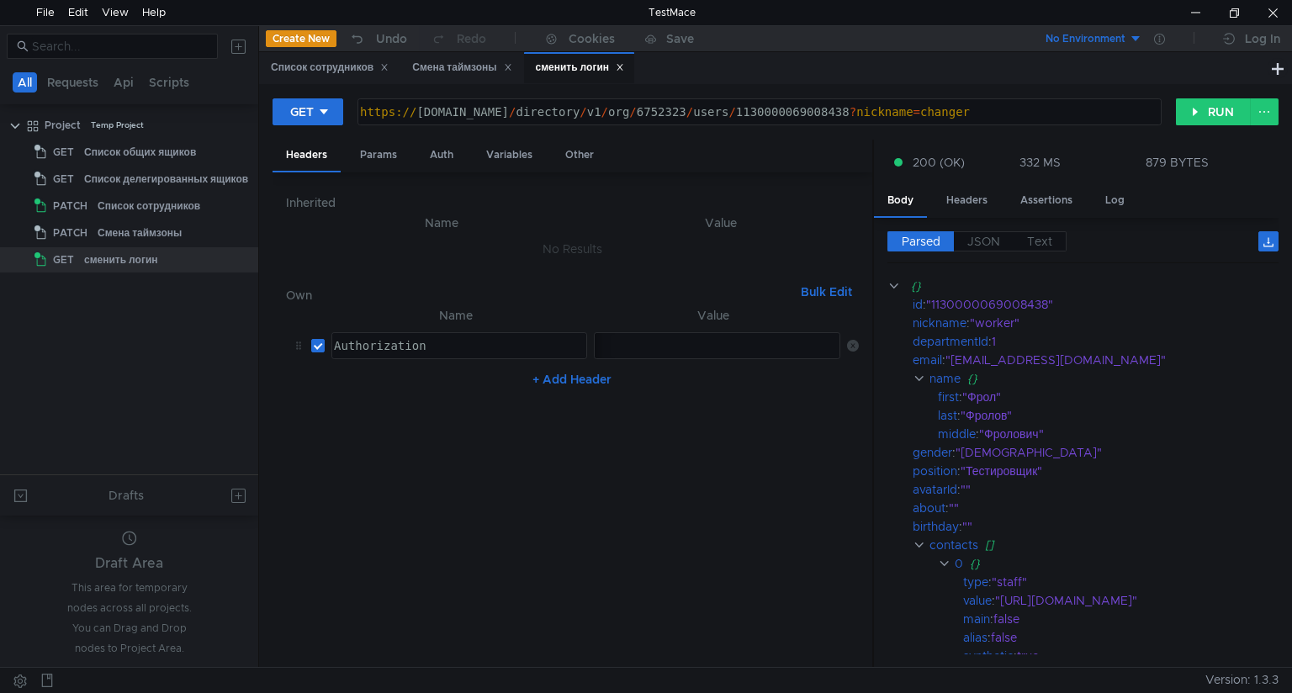
click at [947, 114] on div "https:// [DOMAIN_NAME] / directory / v1 / org / 6752323 / users / 1130000069008…" at bounding box center [758, 125] width 802 height 40
click at [1002, 113] on div "https:// [DOMAIN_NAME] / directory / v1 / org / 6752323 / users / 1130000069008…" at bounding box center [758, 125] width 802 height 40
click at [1212, 111] on button "RUN" at bounding box center [1213, 111] width 75 height 27
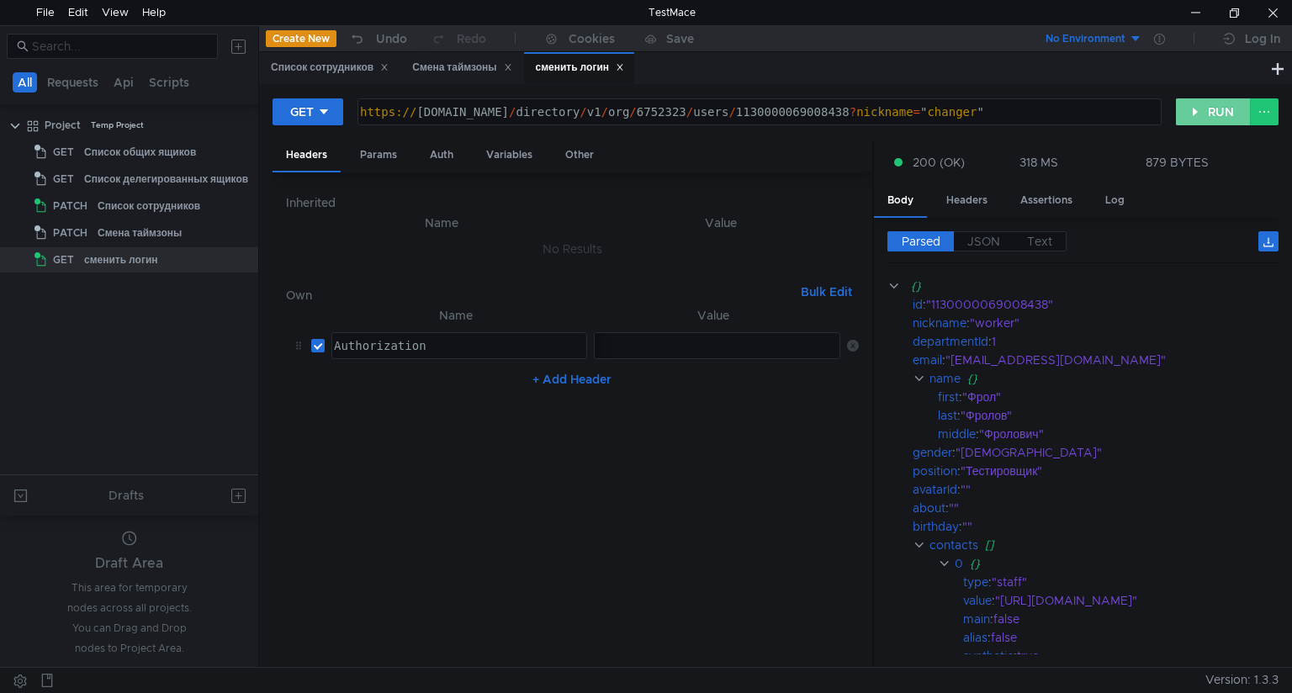
click at [1203, 104] on button "RUN" at bounding box center [1213, 111] width 75 height 27
click at [329, 112] on icon at bounding box center [324, 112] width 12 height 12
click at [304, 252] on li "PATCH" at bounding box center [308, 254] width 73 height 27
click at [1211, 108] on button "RUN" at bounding box center [1213, 111] width 75 height 27
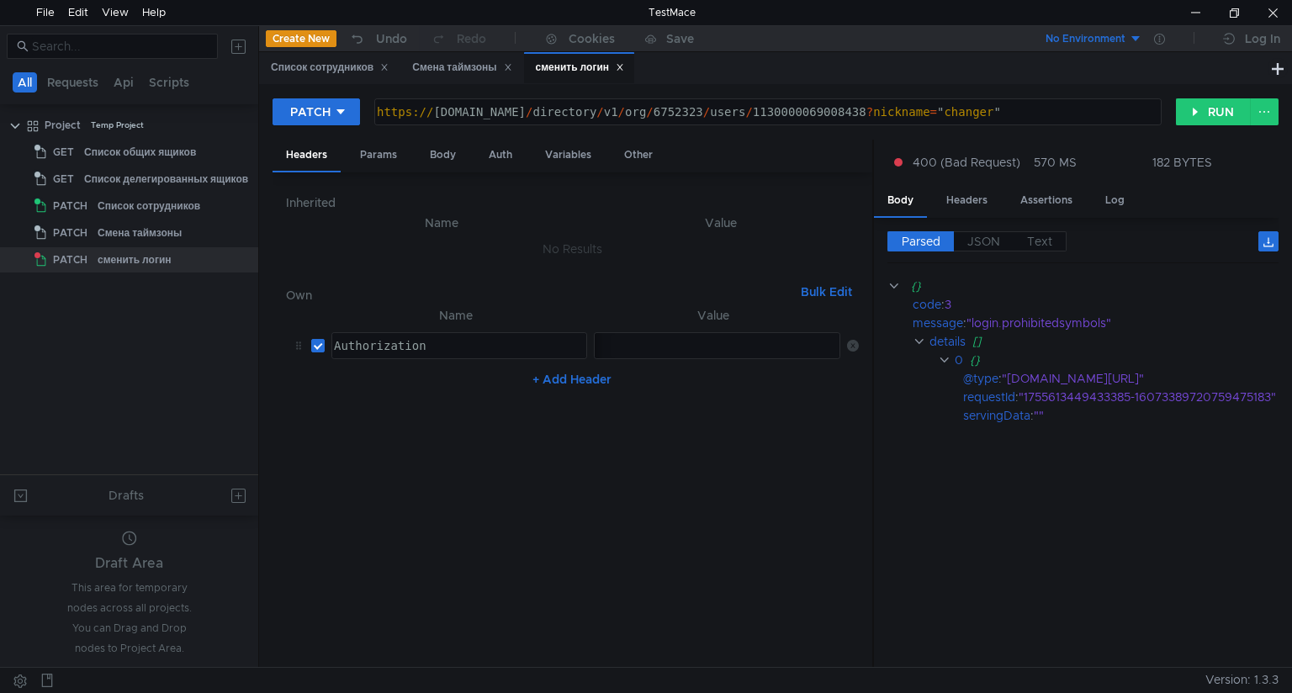
click at [1027, 105] on div "https:// [DOMAIN_NAME] / directory / v1 / org / 6752323 / users / 1130000069008…" at bounding box center [766, 125] width 786 height 40
click at [970, 111] on div "https:// [DOMAIN_NAME] / directory / v1 / org / 6752323 / users / 1130000069008…" at bounding box center [766, 125] width 786 height 40
type textarea "[URL][DOMAIN_NAME]"
click at [1204, 108] on button "RUN" at bounding box center [1213, 111] width 75 height 27
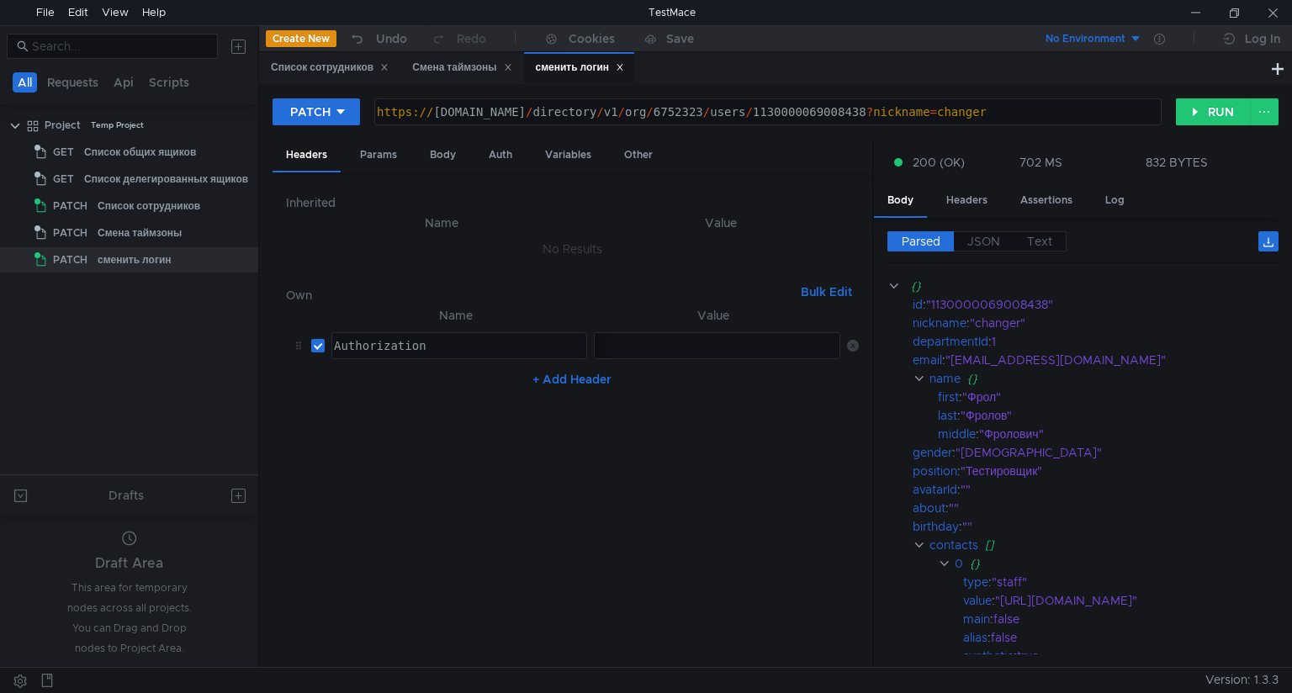
scroll to position [0, 44]
